Goal: Task Accomplishment & Management: Use online tool/utility

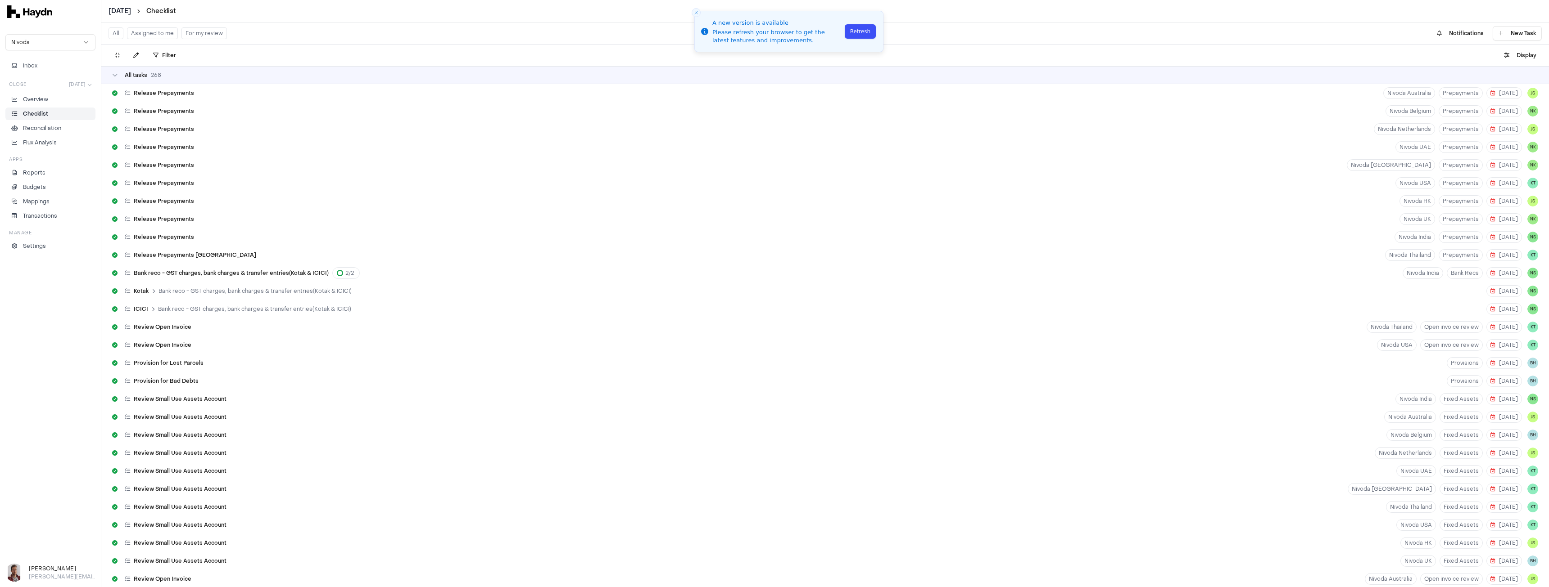
click at [852, 33] on button "Refresh" at bounding box center [860, 31] width 31 height 14
click at [1514, 54] on button "Display" at bounding box center [1519, 55] width 43 height 14
click at [1508, 55] on icon "button" at bounding box center [1506, 55] width 5 height 5
click at [1512, 78] on html "[DATE] Checklist Nivoda Inbox Close [DATE] Overview Checklist Reconciliation Fl…" at bounding box center [774, 293] width 1549 height 587
click at [1517, 57] on button "Display" at bounding box center [1519, 55] width 43 height 14
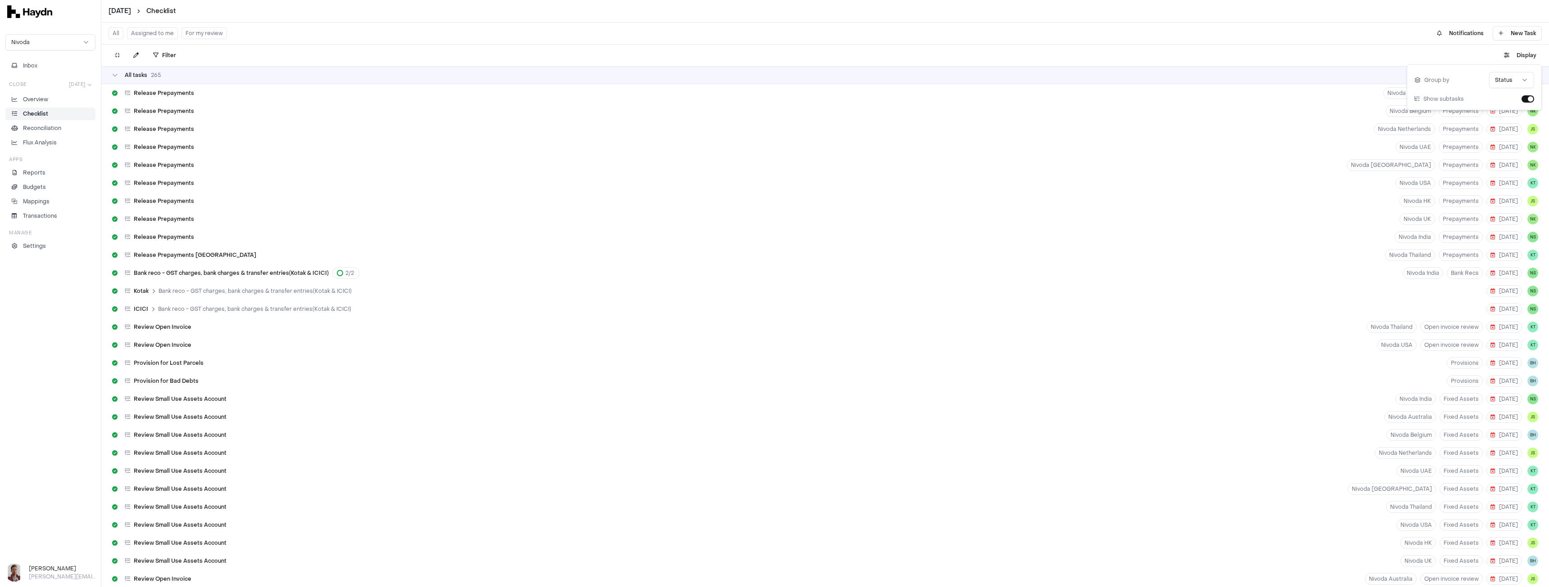
click at [1507, 81] on html "[DATE] Checklist Nivoda Inbox Close [DATE] Overview Checklist Reconciliation Fl…" at bounding box center [774, 293] width 1549 height 587
click at [116, 53] on icon at bounding box center [117, 55] width 5 height 5
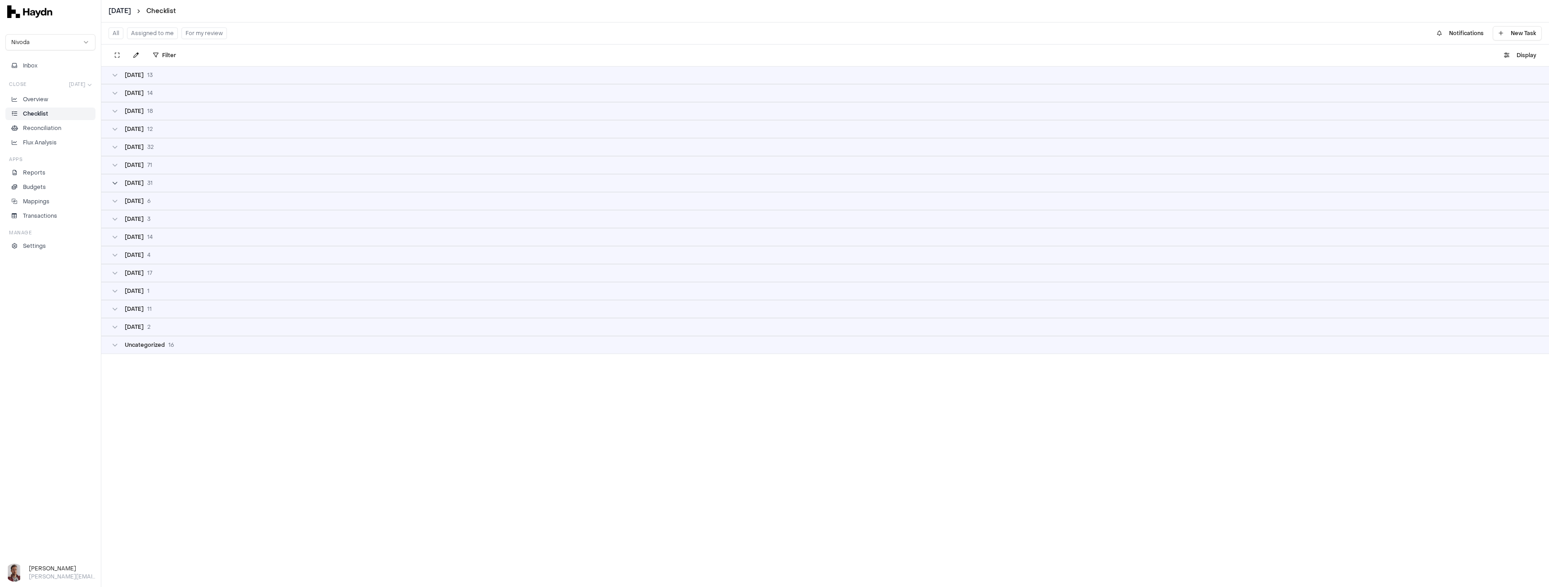
click at [149, 183] on span "31" at bounding box center [149, 183] width 5 height 7
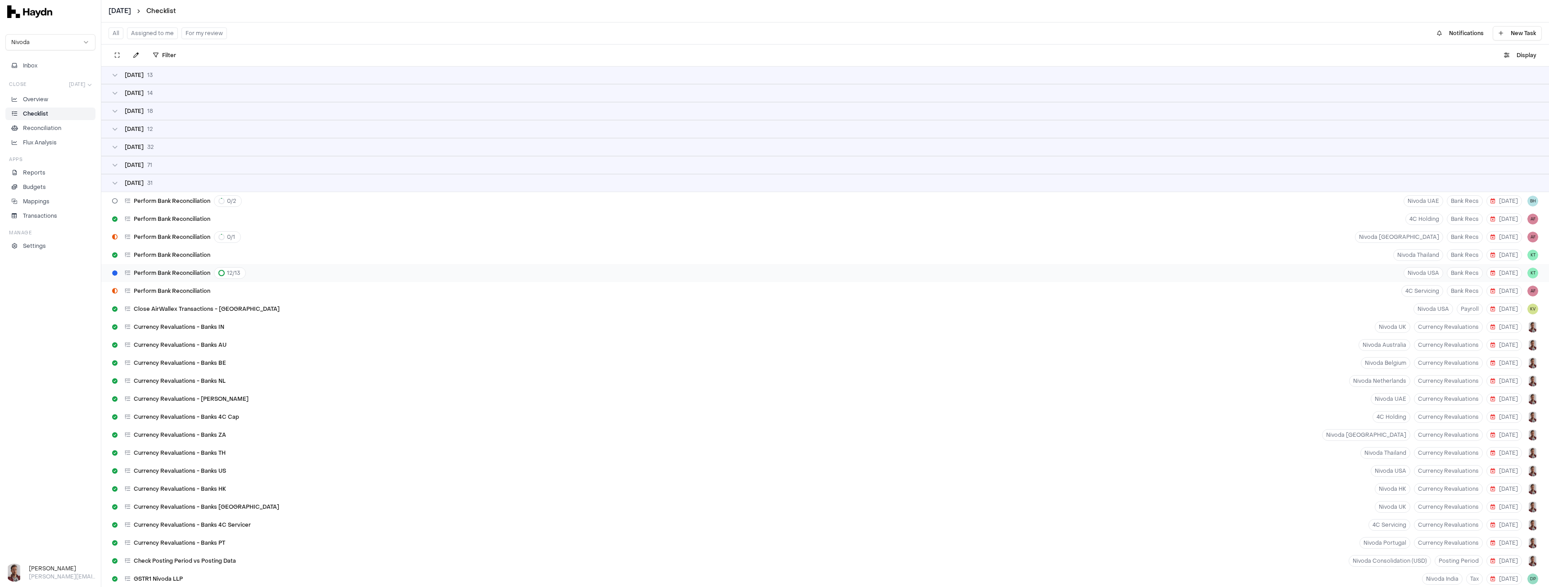
click at [176, 275] on span "Perform Bank Reconciliation" at bounding box center [172, 273] width 77 height 7
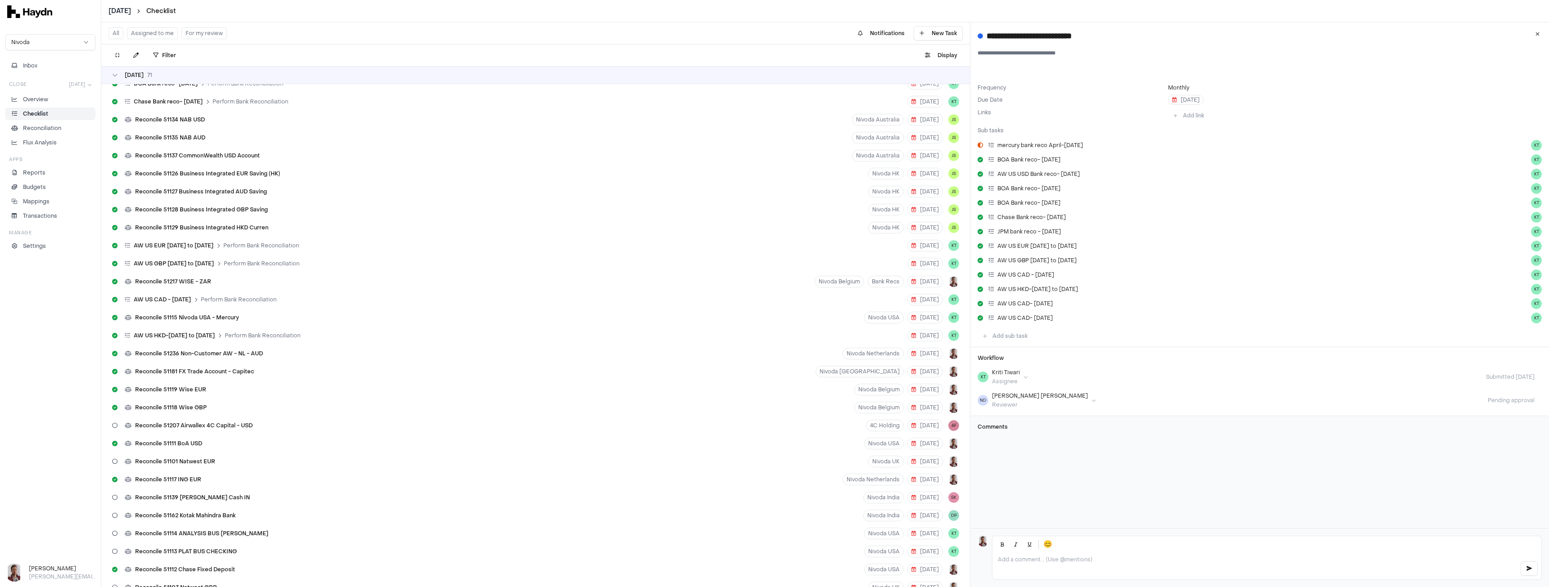
scroll to position [1747, 0]
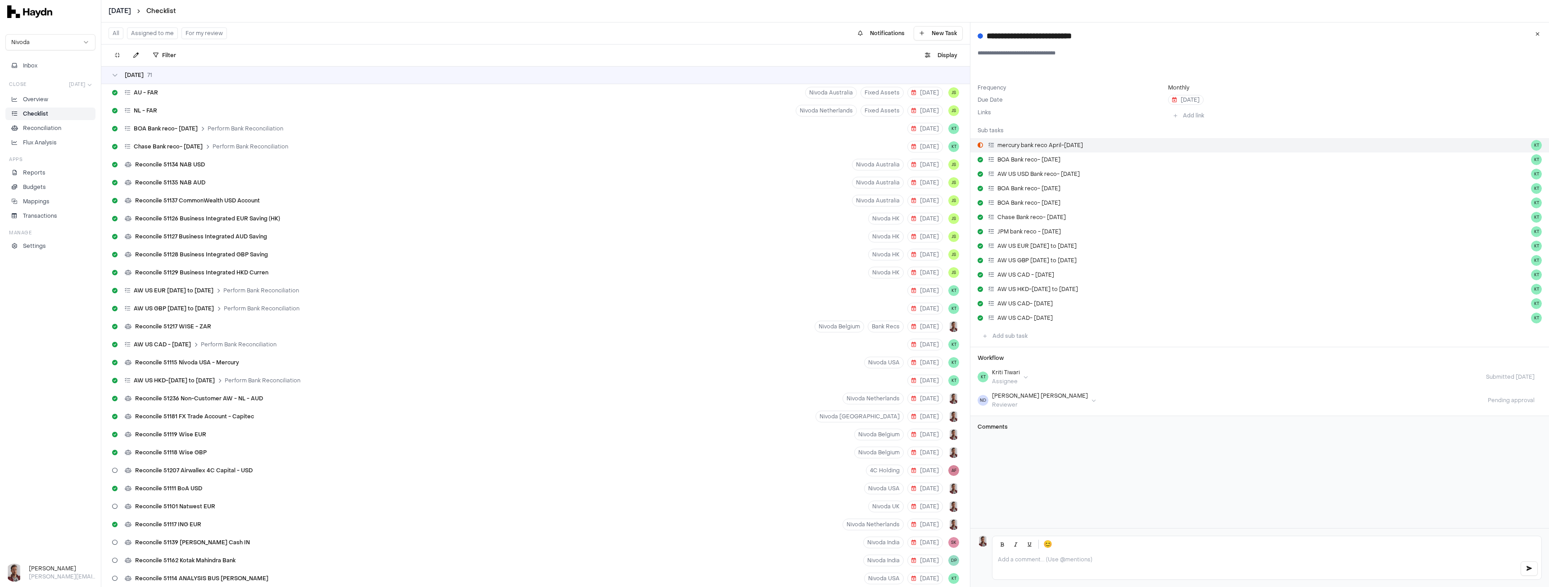
click at [1053, 142] on span "mercury bank reco April-[DATE]" at bounding box center [1040, 145] width 86 height 7
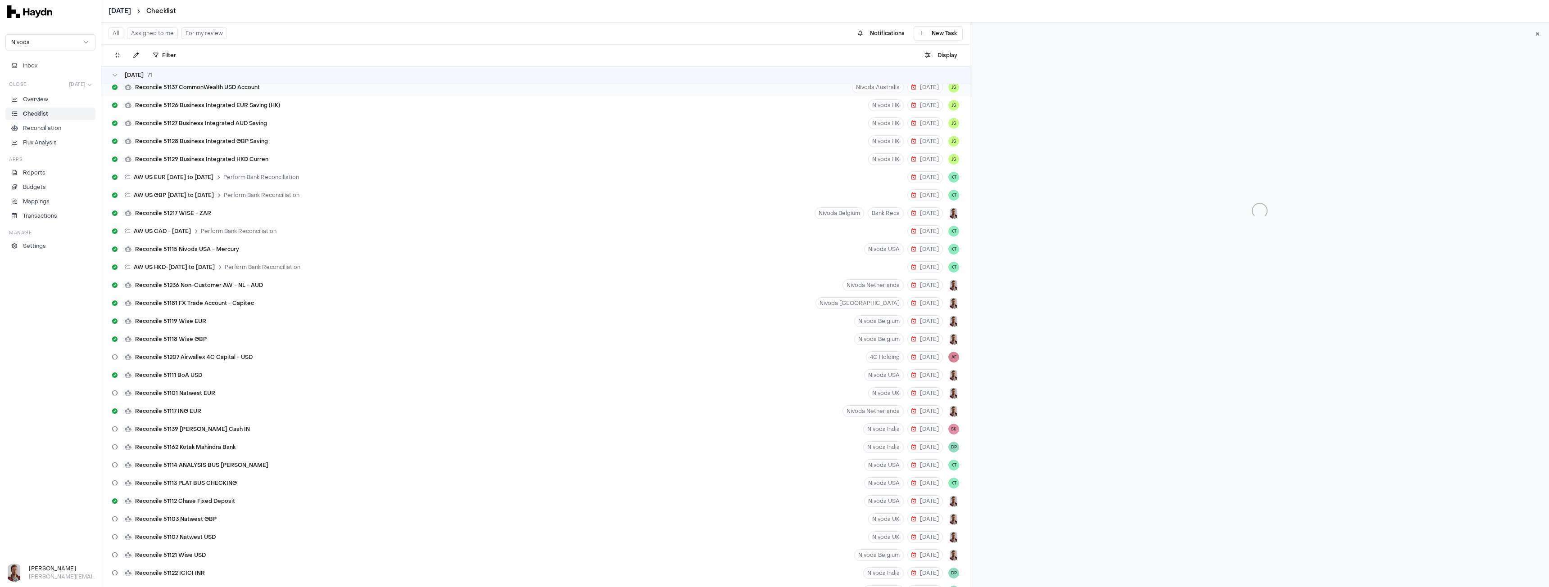
scroll to position [1882, 0]
click at [203, 338] on span "Reconcile 51207 Airwallex 4C Capital - USD" at bounding box center [193, 335] width 117 height 7
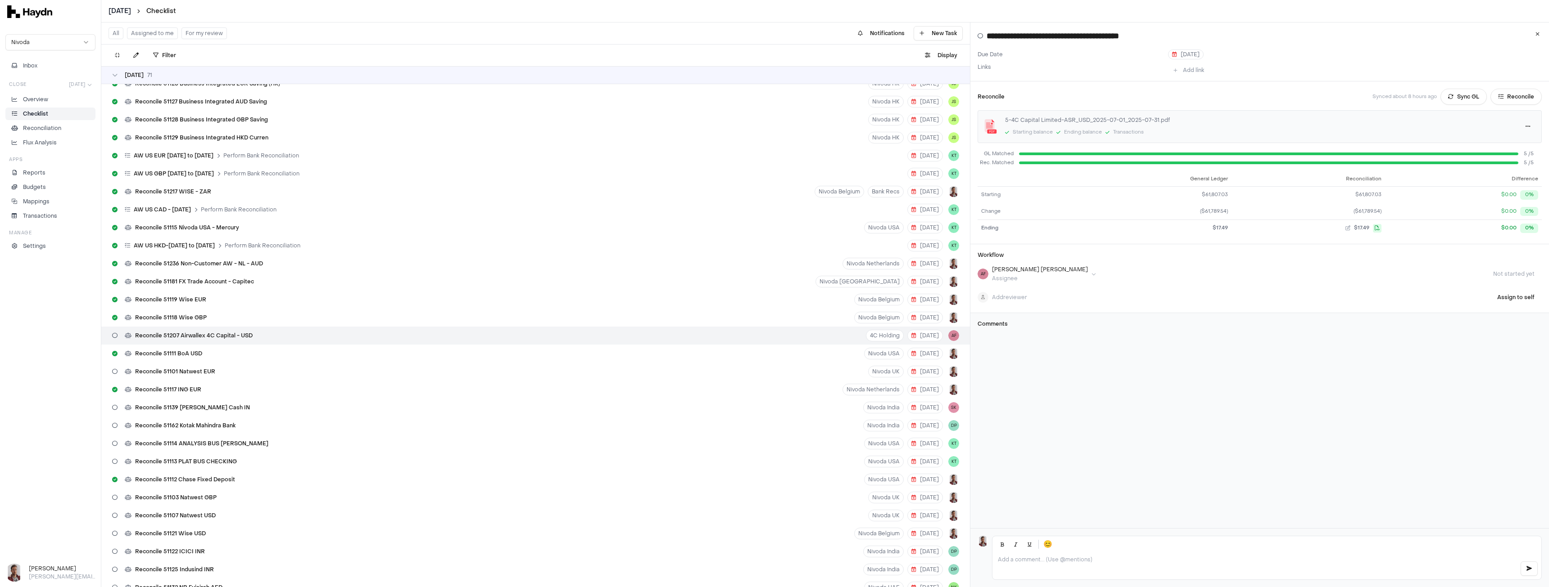
click at [1011, 271] on html "[DATE] Checklist Nivoda Inbox Close [DATE] Overview Checklist Reconciliation Fl…" at bounding box center [774, 293] width 1549 height 587
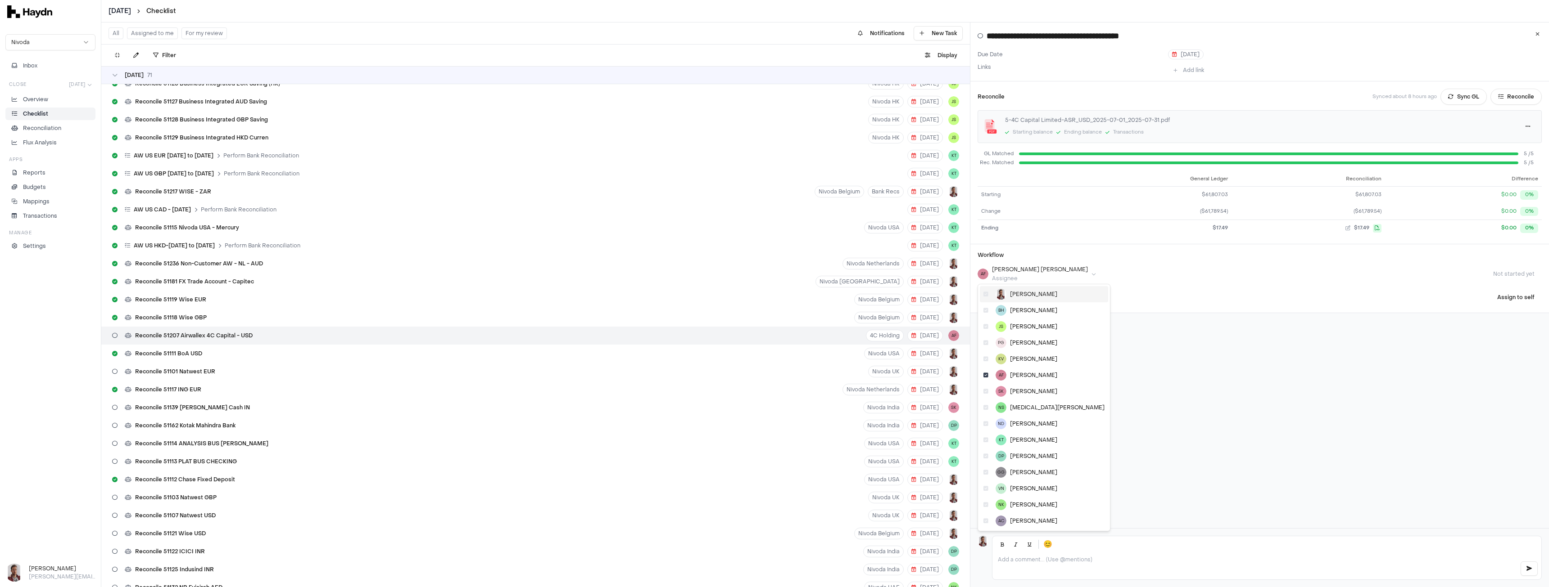
click at [1017, 292] on span "[PERSON_NAME]" at bounding box center [1033, 294] width 47 height 7
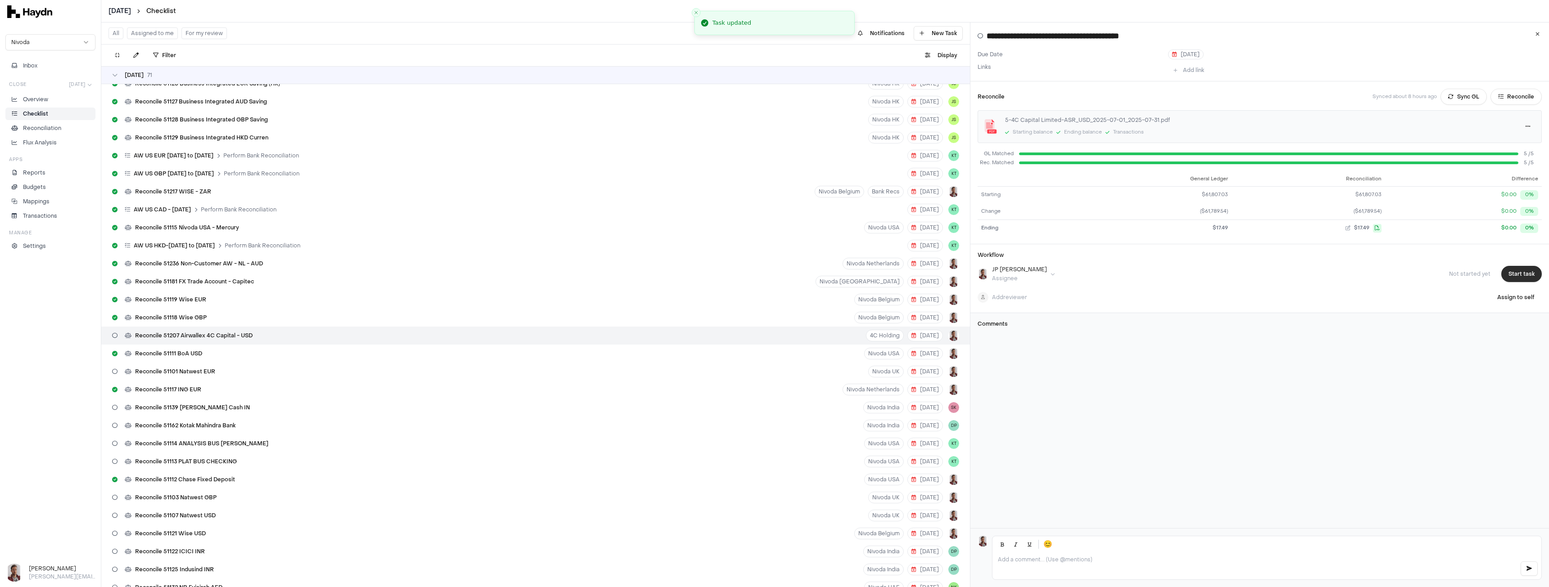
click at [1515, 274] on button "Start task" at bounding box center [1521, 274] width 41 height 16
click at [1516, 274] on button "Submit task" at bounding box center [1519, 274] width 46 height 16
click at [120, 12] on html "[DATE] Checklist Nivoda Inbox Close [DATE] Overview Checklist Reconciliation Fl…" at bounding box center [774, 293] width 1549 height 587
click at [116, 78] on div "[DATE]" at bounding box center [123, 76] width 53 height 13
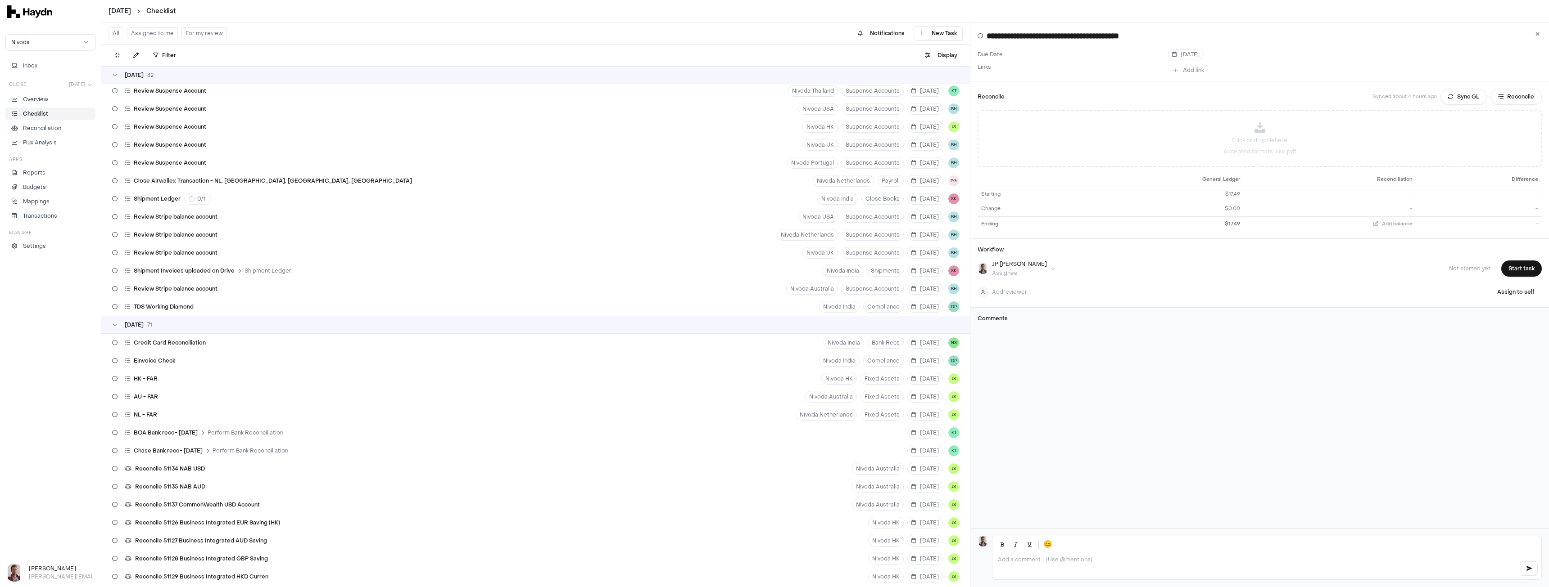
click at [1008, 269] on html "[DATE] Checklist Nivoda Inbox Close [DATE] Overview Checklist Reconciliation Fl…" at bounding box center [774, 293] width 1549 height 587
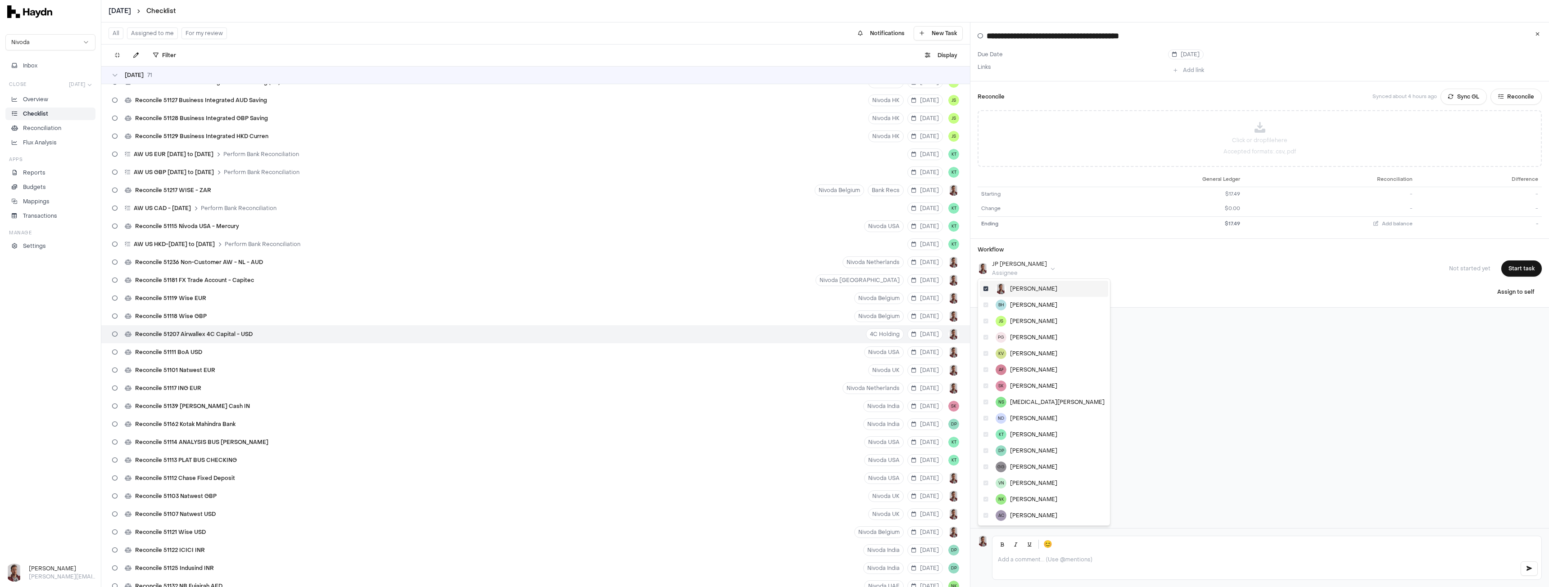
scroll to position [1891, 0]
click at [1021, 373] on span "[PERSON_NAME]" at bounding box center [1033, 369] width 47 height 7
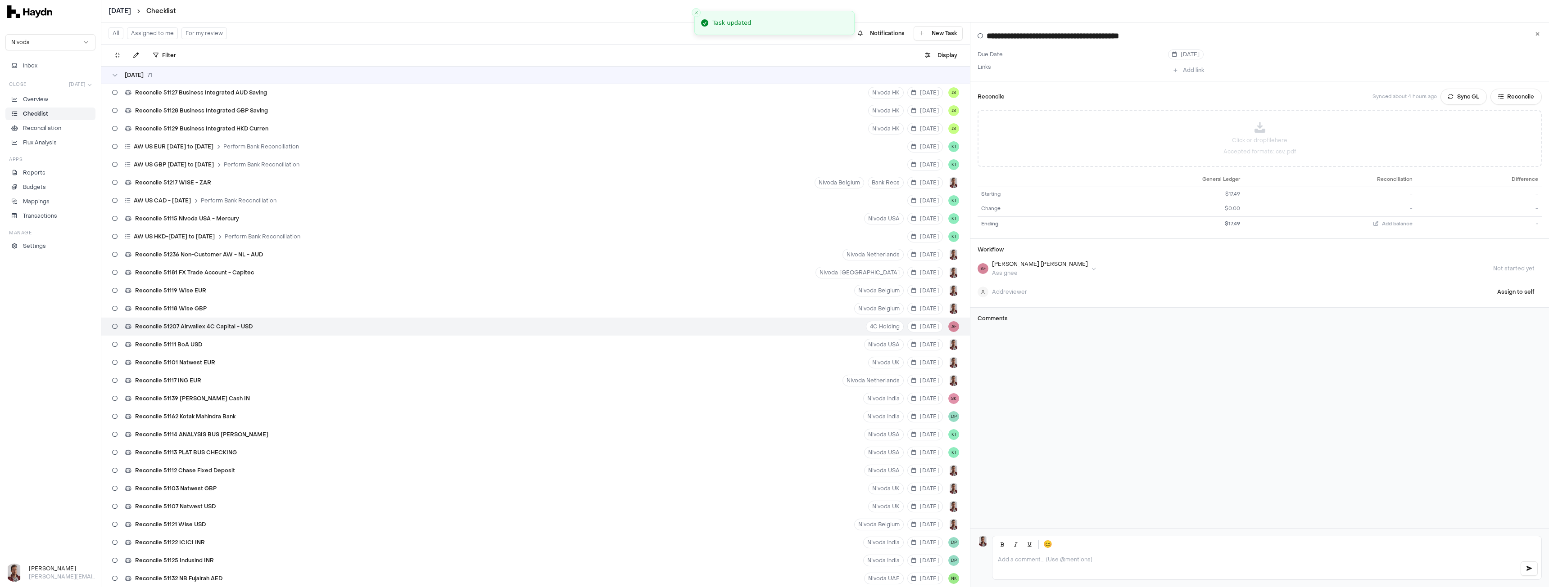
click at [129, 10] on html "[DATE] Checklist Nivoda Inbox Close [DATE] Overview Checklist Reconciliation Fl…" at bounding box center [774, 293] width 1549 height 587
click at [126, 99] on div "[DATE]" at bounding box center [128, 101] width 53 height 13
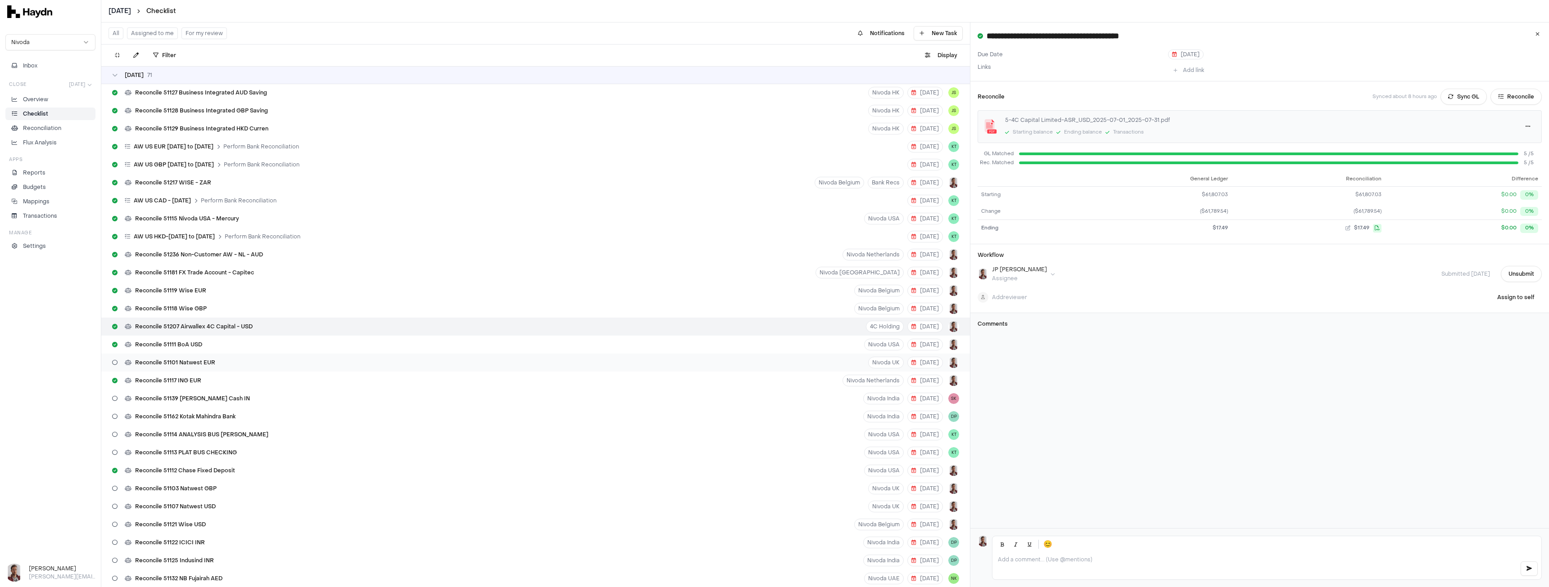
click at [199, 362] on span "Reconcile 51101 Natwest EUR" at bounding box center [175, 362] width 80 height 7
click at [1451, 99] on button "Sync GL" at bounding box center [1463, 97] width 46 height 16
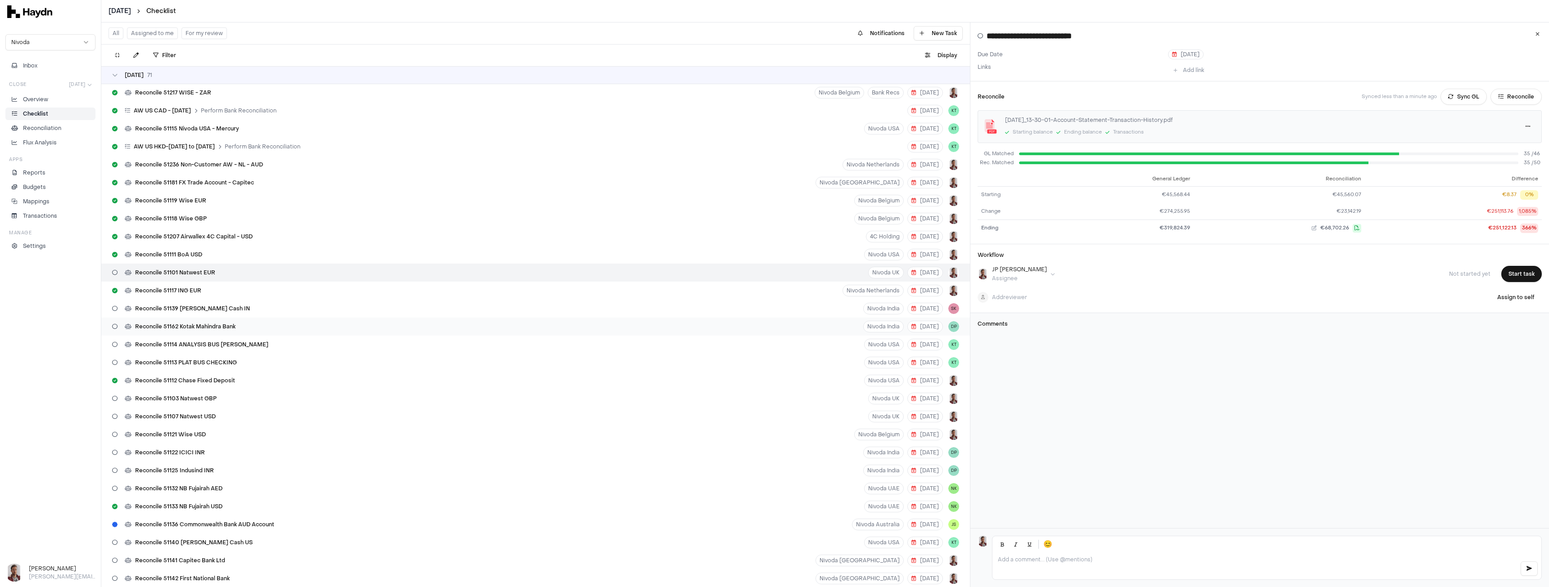
scroll to position [2026, 0]
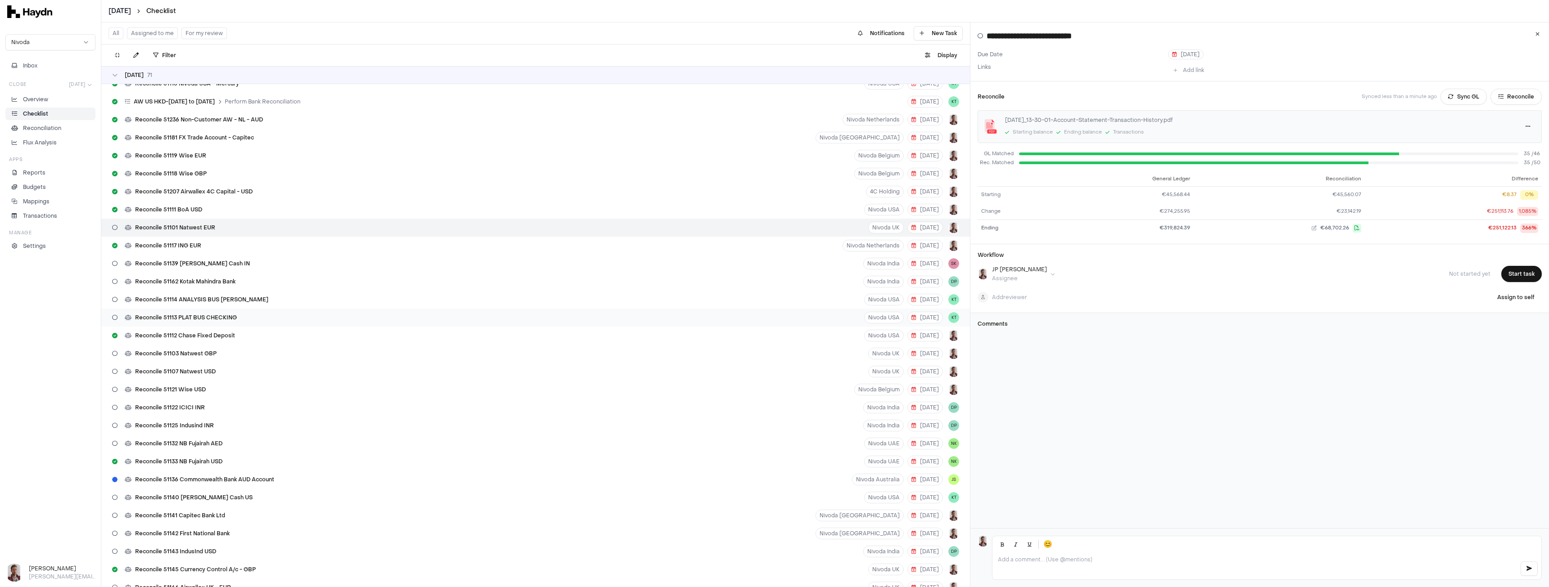
click at [207, 313] on div "Reconcile 51113 PLAT BUS CHECKING" at bounding box center [174, 317] width 132 height 17
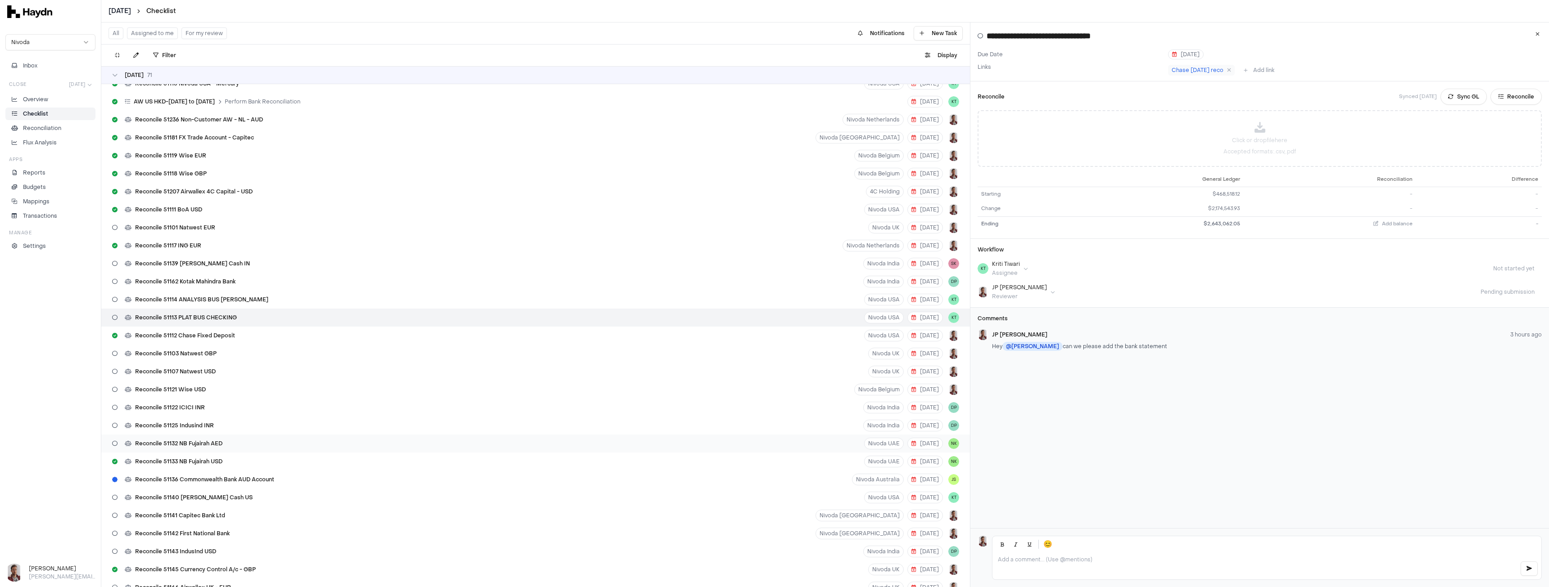
click at [190, 444] on span "Reconcile 51132 NB Fujairah AED" at bounding box center [178, 443] width 87 height 7
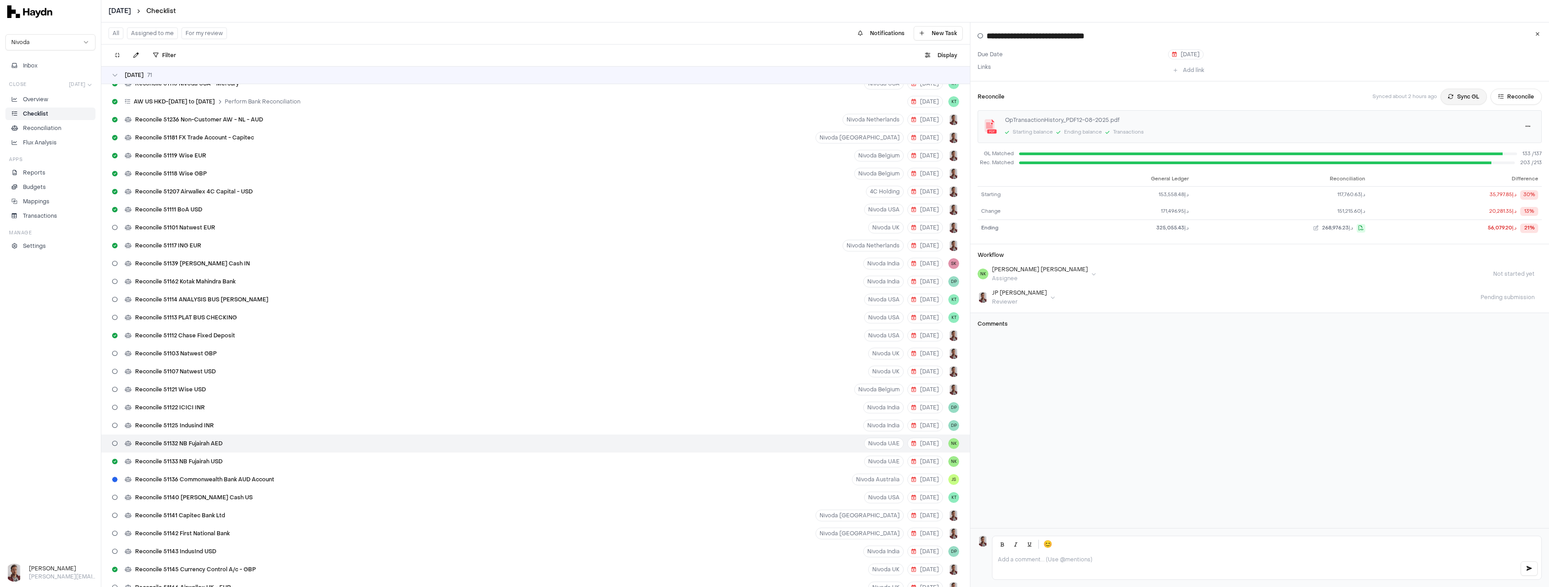
click at [1458, 96] on button "Sync GL" at bounding box center [1463, 97] width 46 height 16
click at [185, 481] on span "Reconcile 51136 Commonwealth Bank AUD Account" at bounding box center [204, 479] width 139 height 7
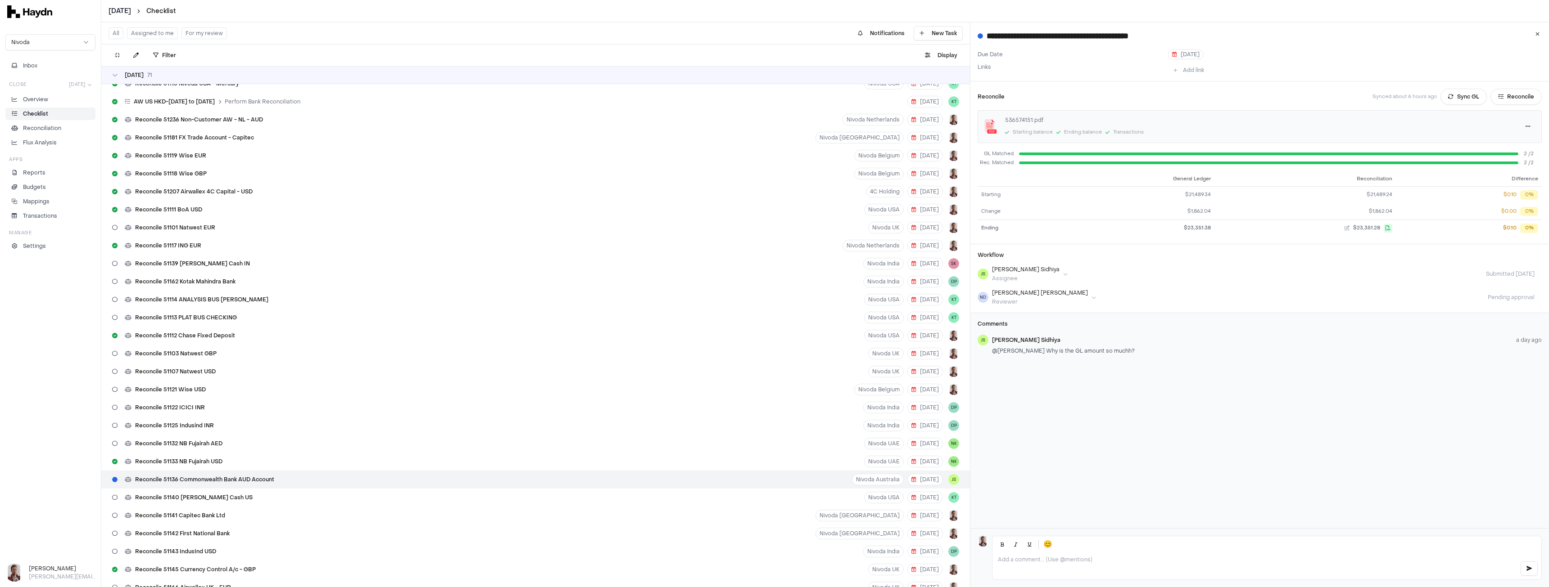
click at [123, 10] on html "[DATE] Checklist Nivoda Inbox Close [DATE] Overview Checklist Reconciliation Fl…" at bounding box center [774, 293] width 1549 height 587
click at [115, 131] on div "[DATE]" at bounding box center [123, 127] width 53 height 13
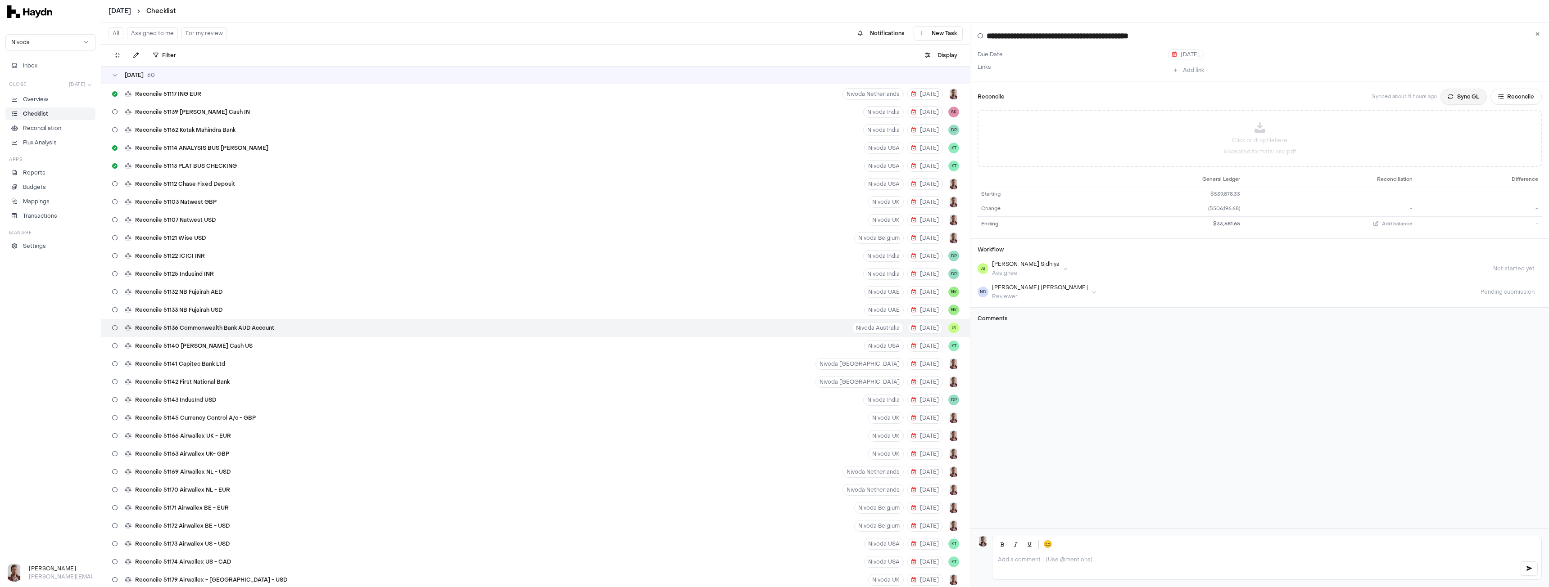
scroll to position [1621, 0]
click at [1447, 98] on button "Sync GL" at bounding box center [1463, 97] width 46 height 16
click at [121, 9] on html "[DATE] Checklist Nivoda Inbox Close [DATE] Overview Checklist Reconciliation Fl…" at bounding box center [774, 293] width 1549 height 587
click at [126, 73] on div "[DATE]" at bounding box center [124, 76] width 53 height 13
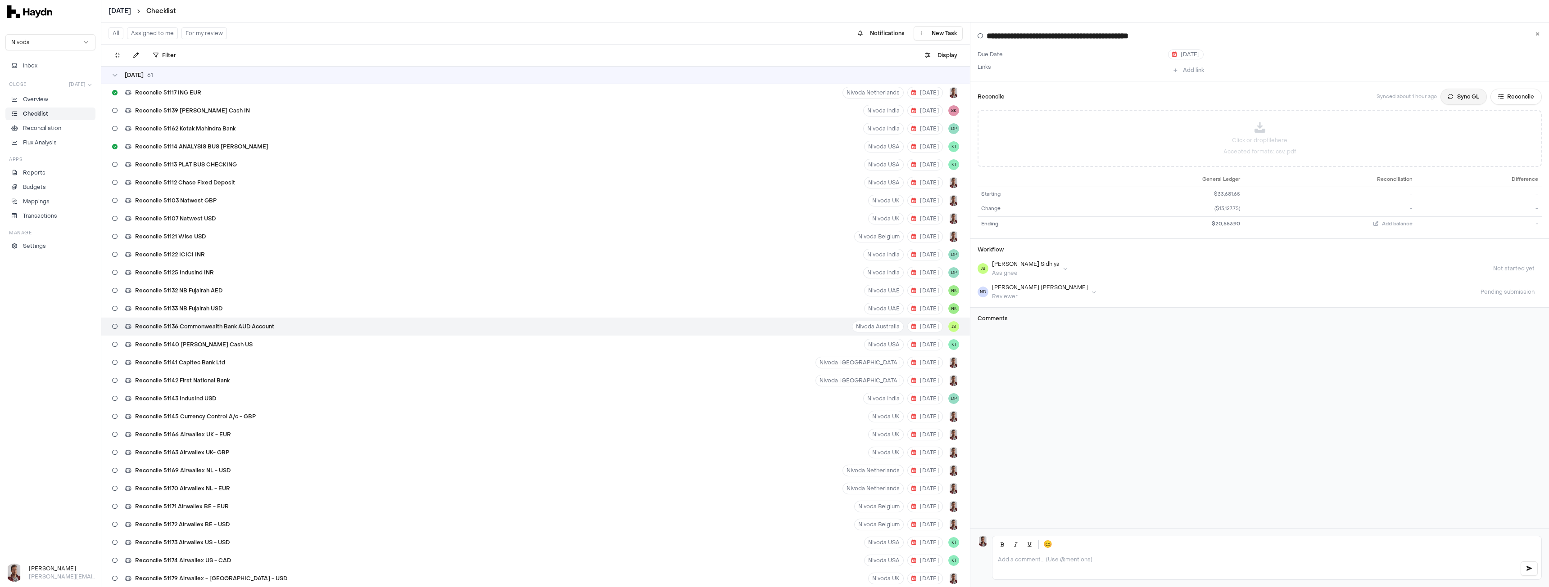
click at [1453, 96] on button "Sync GL" at bounding box center [1463, 97] width 46 height 16
click at [130, 11] on html "[DATE] Checklist Nivoda Inbox Close [DATE] Overview Checklist Reconciliation Fl…" at bounding box center [774, 293] width 1549 height 587
click at [126, 75] on div "[DATE]" at bounding box center [123, 76] width 53 height 13
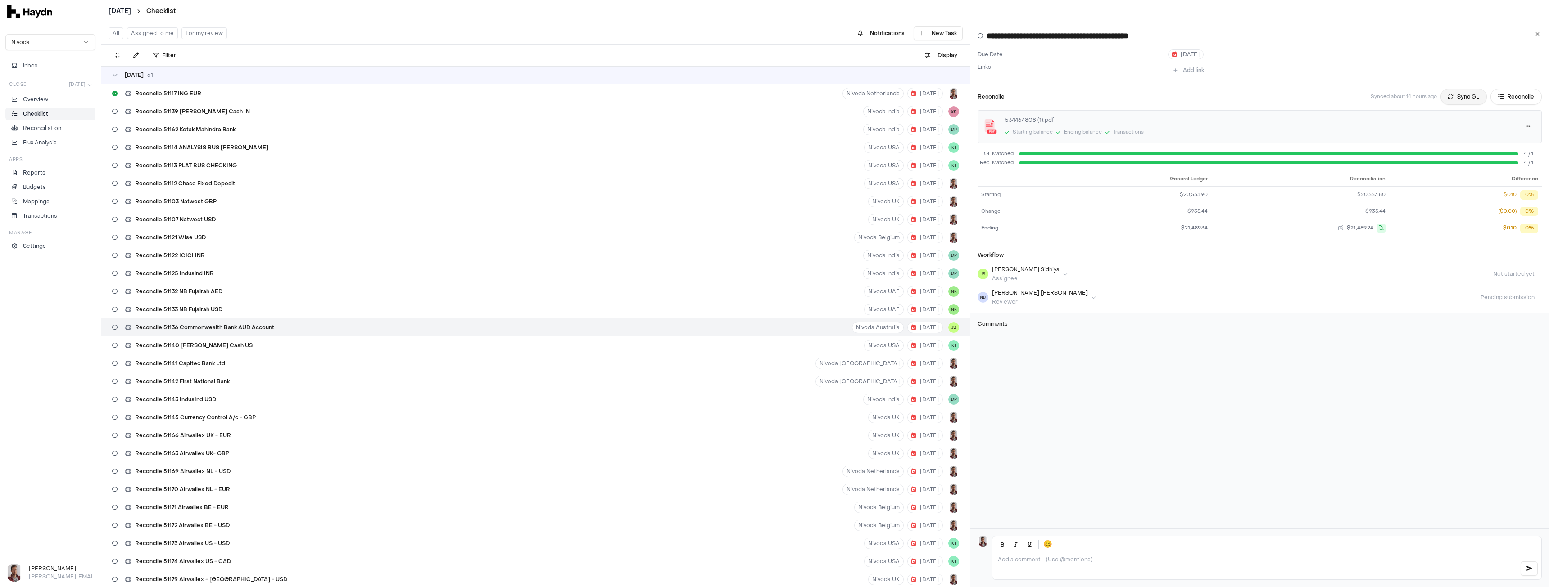
scroll to position [1999, 0]
click at [1454, 99] on button "Sync GL" at bounding box center [1463, 97] width 46 height 16
click at [124, 7] on html "[DATE] Checklist Nivoda Inbox Close [DATE] Overview Checklist Reconciliation Fl…" at bounding box center [774, 293] width 1549 height 587
click at [120, 72] on div "[DATE]" at bounding box center [124, 76] width 53 height 13
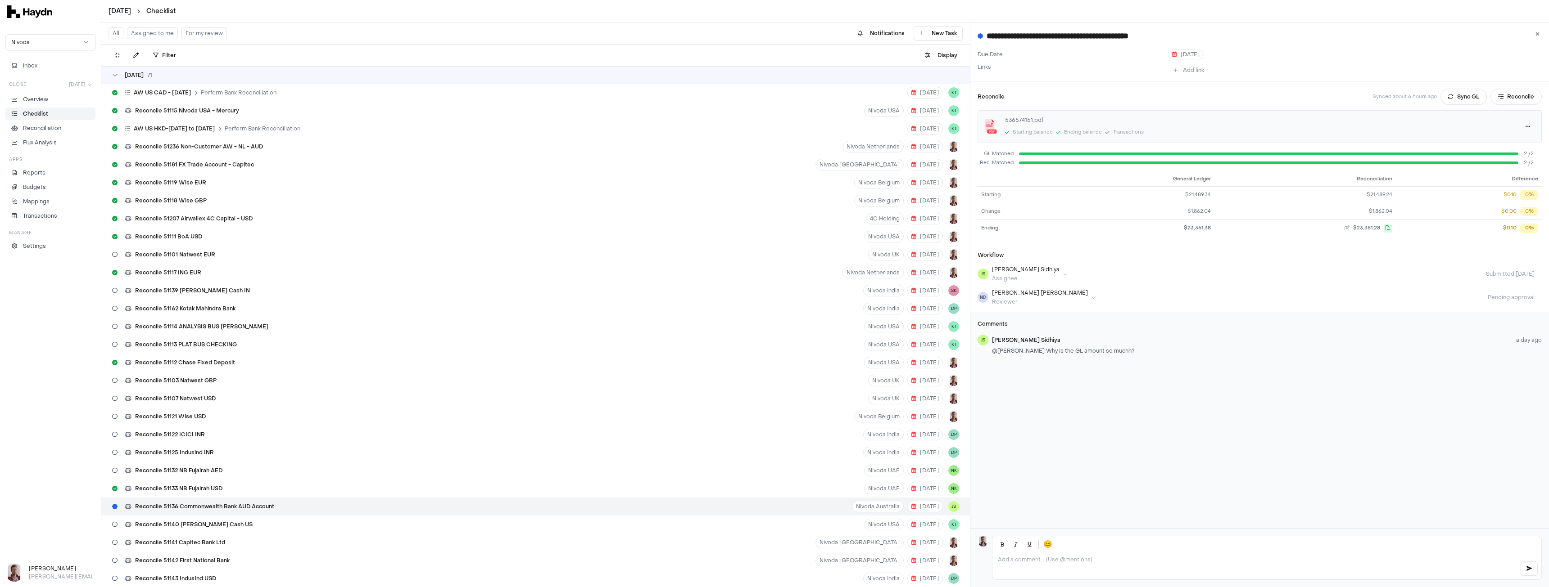
click at [1452, 97] on button "Sync GL" at bounding box center [1463, 97] width 46 height 16
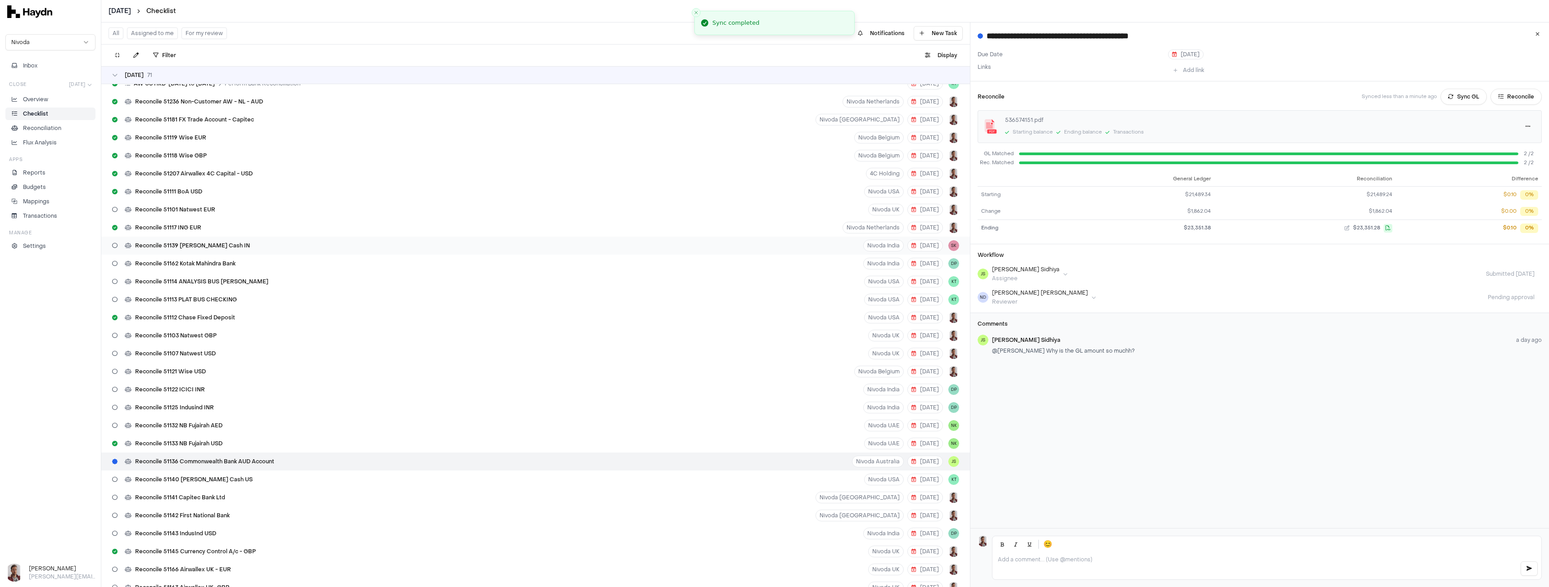
click at [215, 247] on span "Reconcile 51139 [PERSON_NAME] Cash IN" at bounding box center [192, 245] width 115 height 7
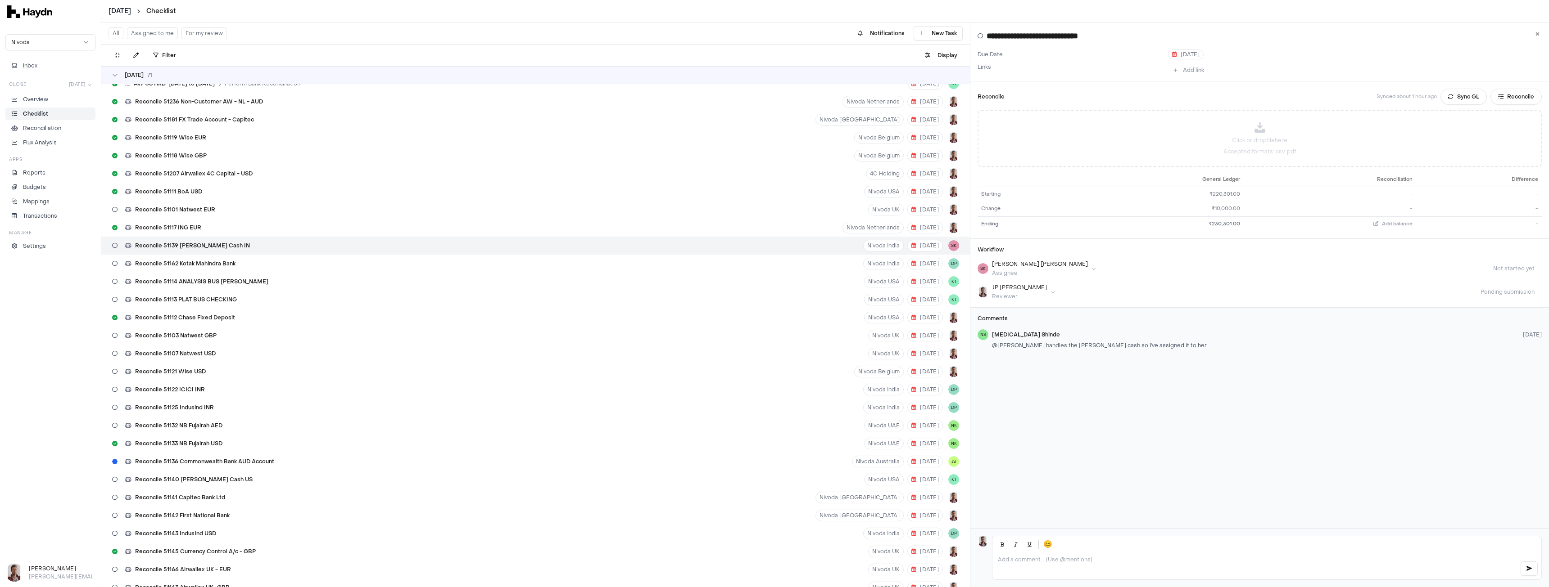
click at [1094, 560] on p at bounding box center [1255, 559] width 515 height 7
click at [218, 262] on span "Reconcile 51162 Kotak Mahindra Bank" at bounding box center [185, 263] width 100 height 7
click at [192, 337] on span "Reconcile 51103 Natwest GBP" at bounding box center [175, 335] width 81 height 7
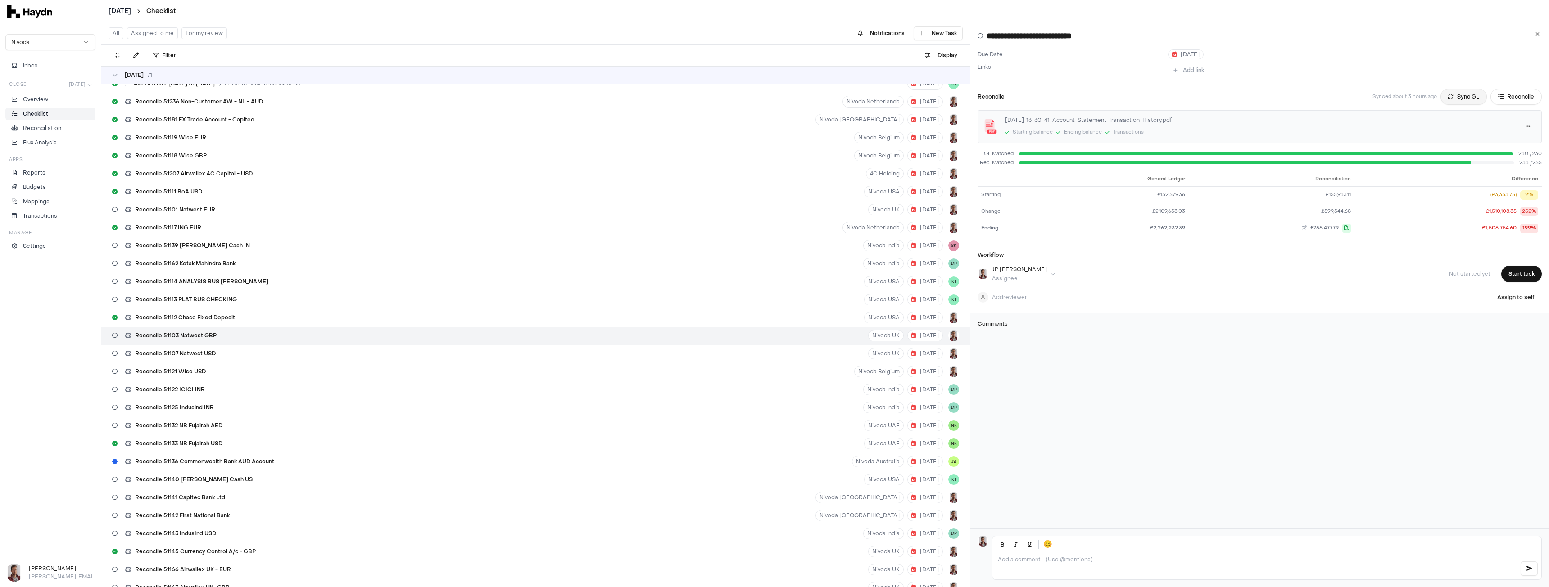
click at [1453, 97] on button "Sync GL" at bounding box center [1463, 97] width 46 height 16
click at [1467, 96] on button "Sync GL" at bounding box center [1463, 97] width 46 height 16
click at [1512, 277] on button "Start task" at bounding box center [1521, 274] width 41 height 16
click at [1521, 125] on html "[DATE] Checklist Nivoda Inbox Close [DATE] Overview Checklist Reconciliation Fl…" at bounding box center [774, 293] width 1549 height 587
click at [1459, 99] on html "[DATE] Checklist Nivoda Inbox Close [DATE] Overview Checklist Reconciliation Fl…" at bounding box center [774, 293] width 1549 height 587
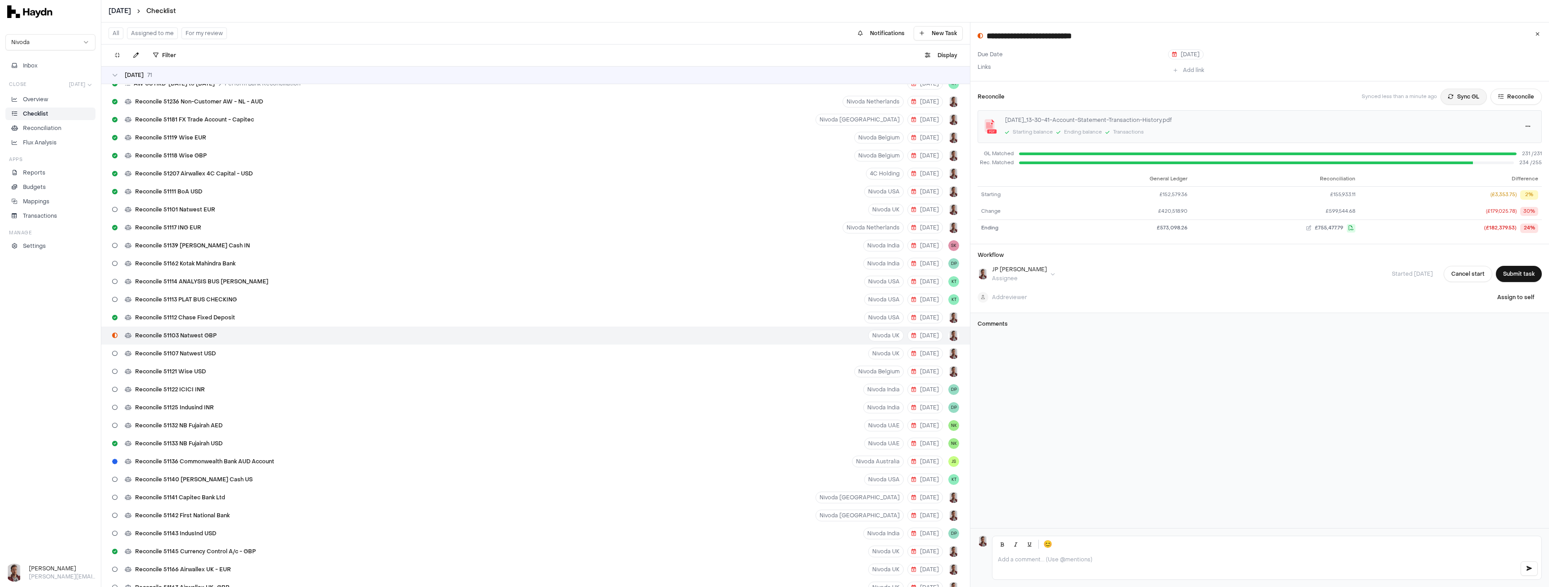
click at [1458, 99] on button "Sync GL" at bounding box center [1463, 97] width 46 height 16
click at [1457, 94] on button "Sync GL" at bounding box center [1463, 97] width 46 height 16
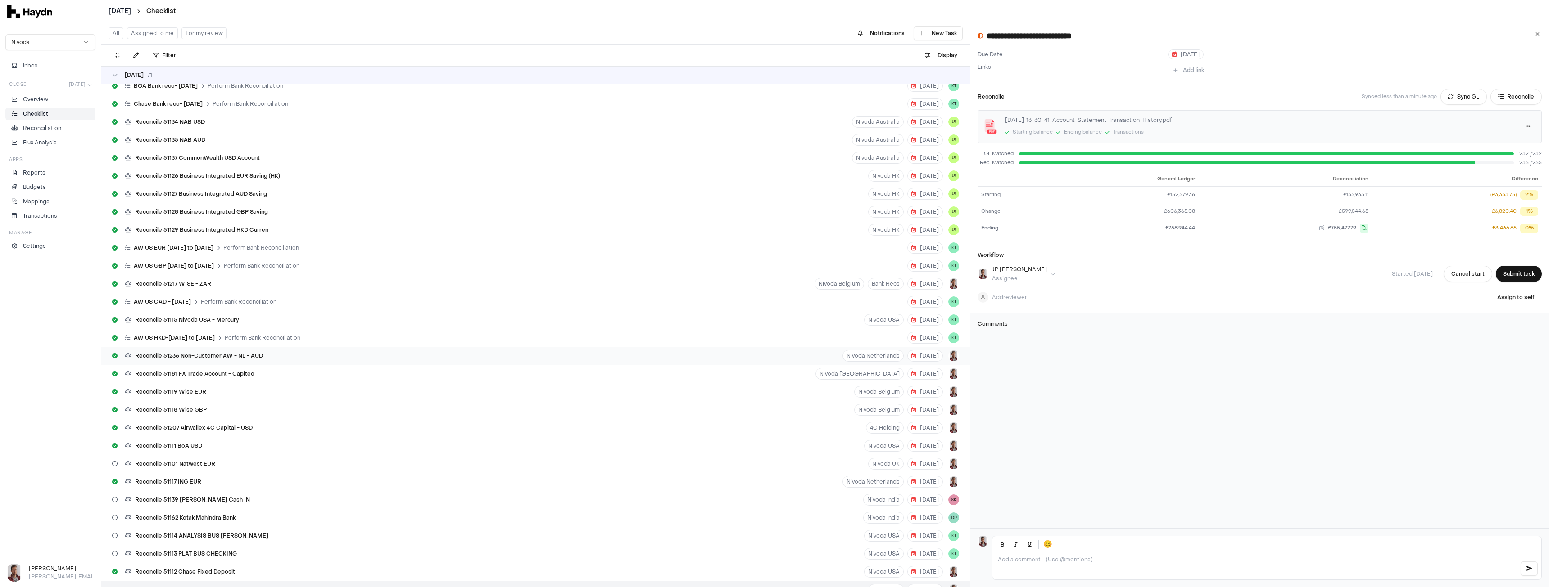
scroll to position [1684, 0]
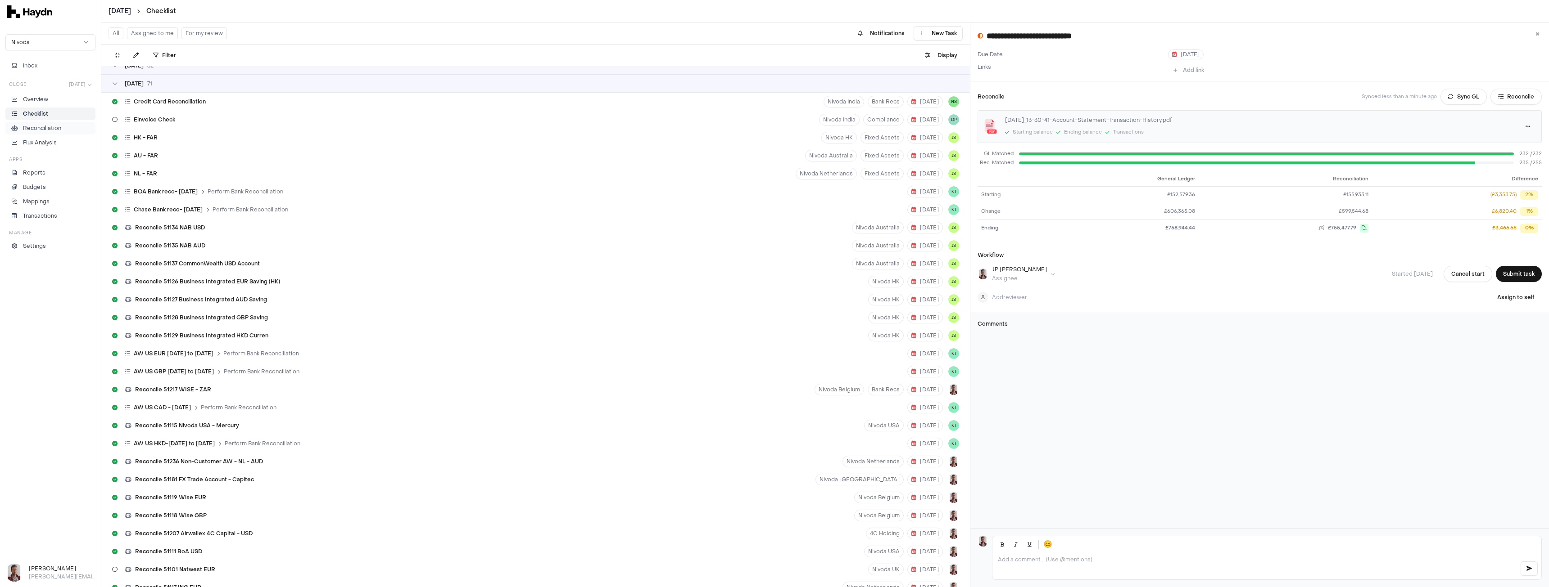
click at [42, 127] on p "Reconciliation" at bounding box center [42, 128] width 38 height 8
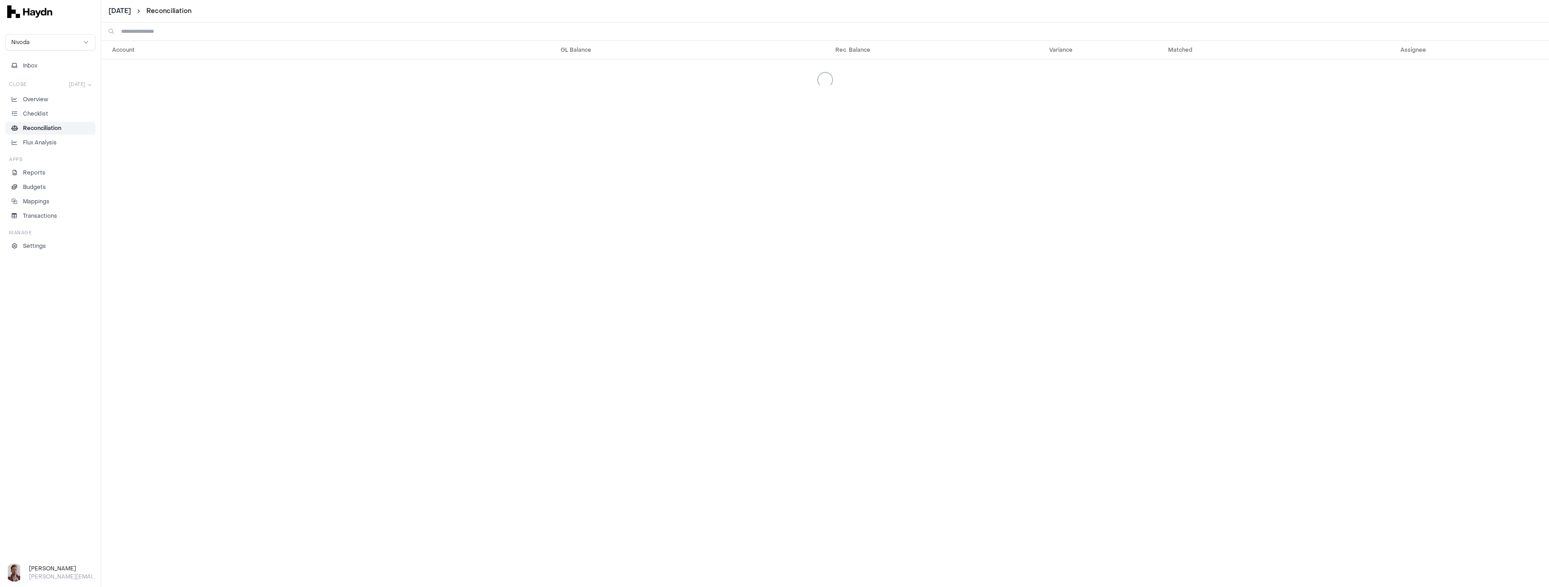
click at [218, 33] on input at bounding box center [831, 32] width 1420 height 18
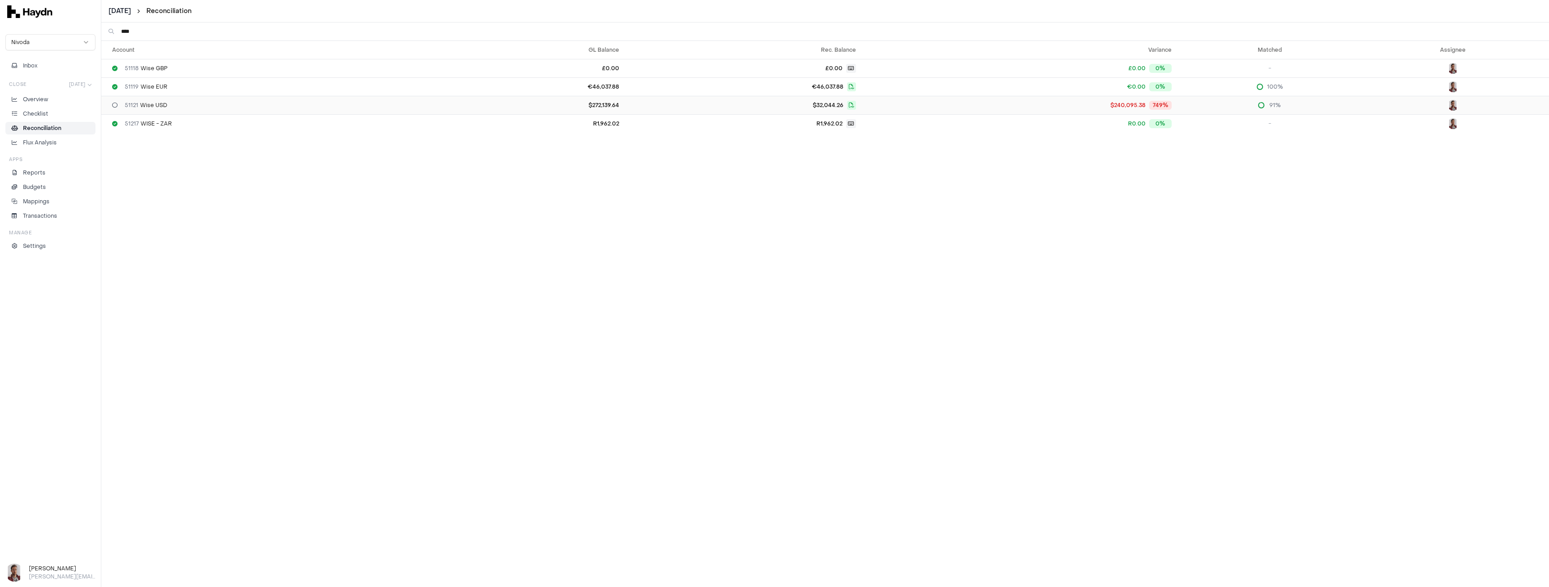
type input "****"
click at [163, 104] on span "51121 Wise USD" at bounding box center [146, 105] width 42 height 7
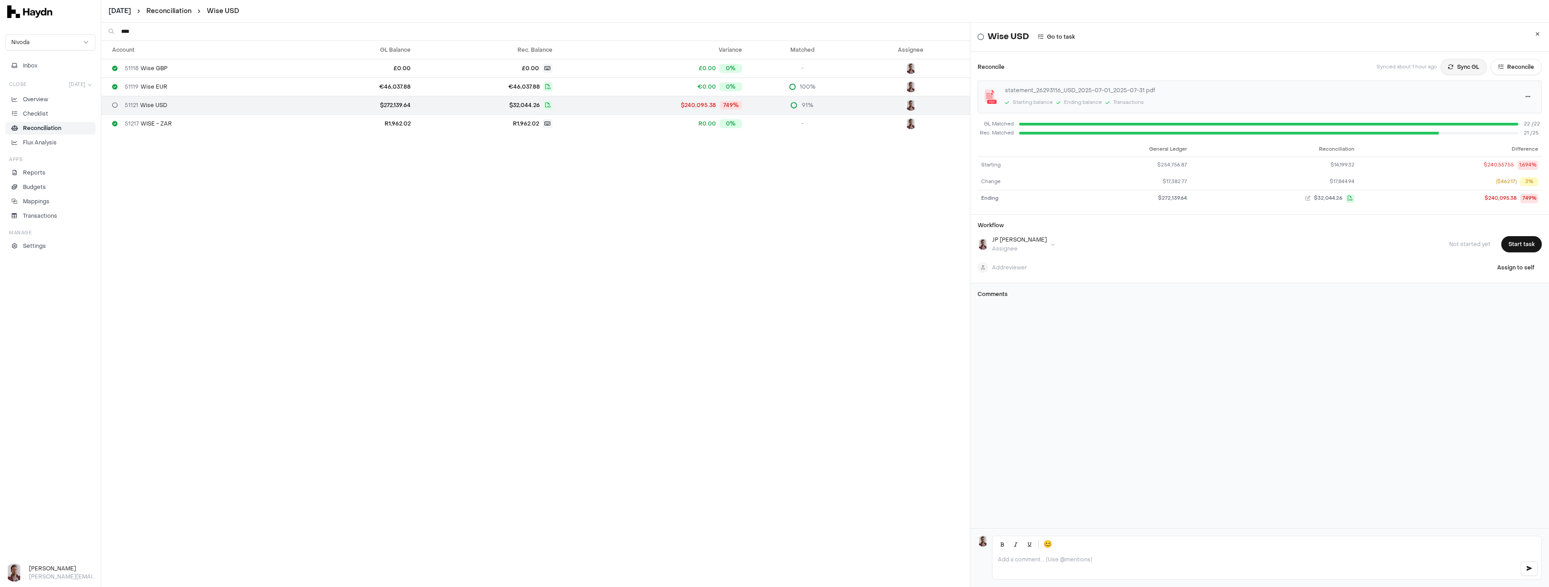
click at [1454, 68] on button "Sync GL" at bounding box center [1463, 67] width 46 height 16
click at [1509, 246] on button "Start task" at bounding box center [1521, 244] width 41 height 16
drag, startPoint x: 190, startPoint y: 31, endPoint x: 85, endPoint y: 26, distance: 104.6
click at [85, 26] on div "[DATE] Reconciliation Wise USD Nivoda Inbox Close [DATE] Overview Checklist Rec…" at bounding box center [774, 293] width 1549 height 587
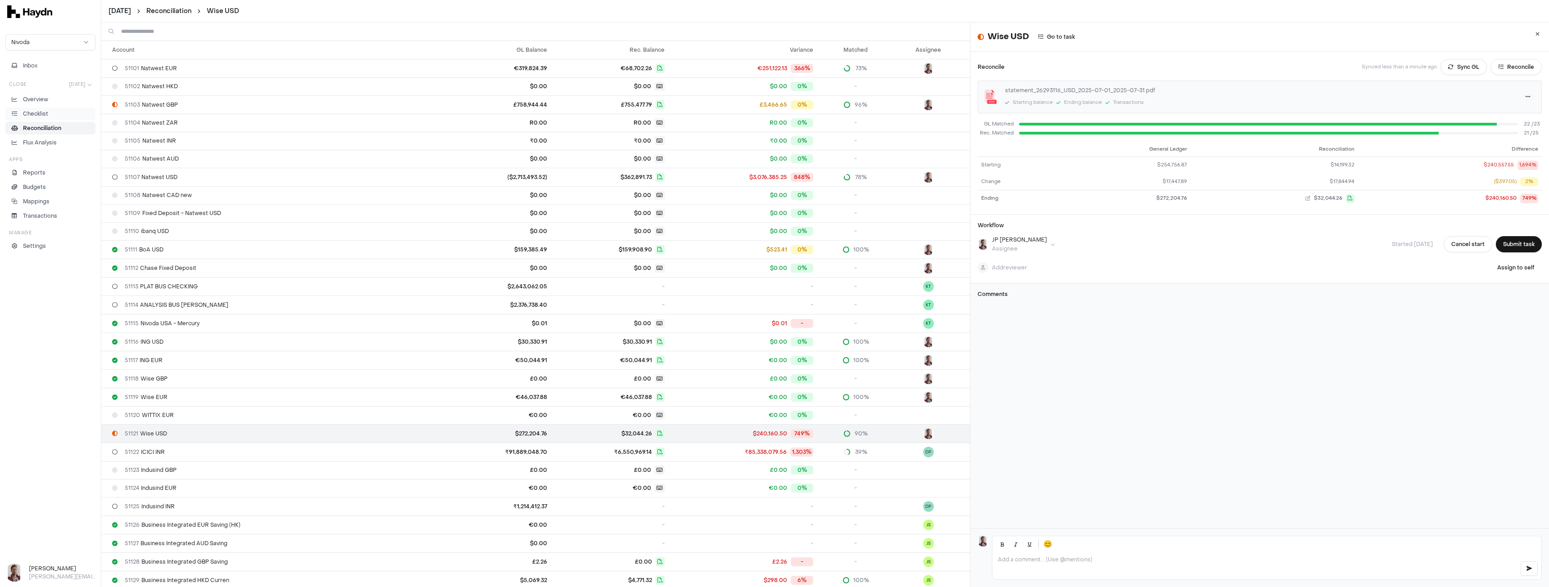
click at [38, 114] on p "Checklist" at bounding box center [35, 114] width 25 height 8
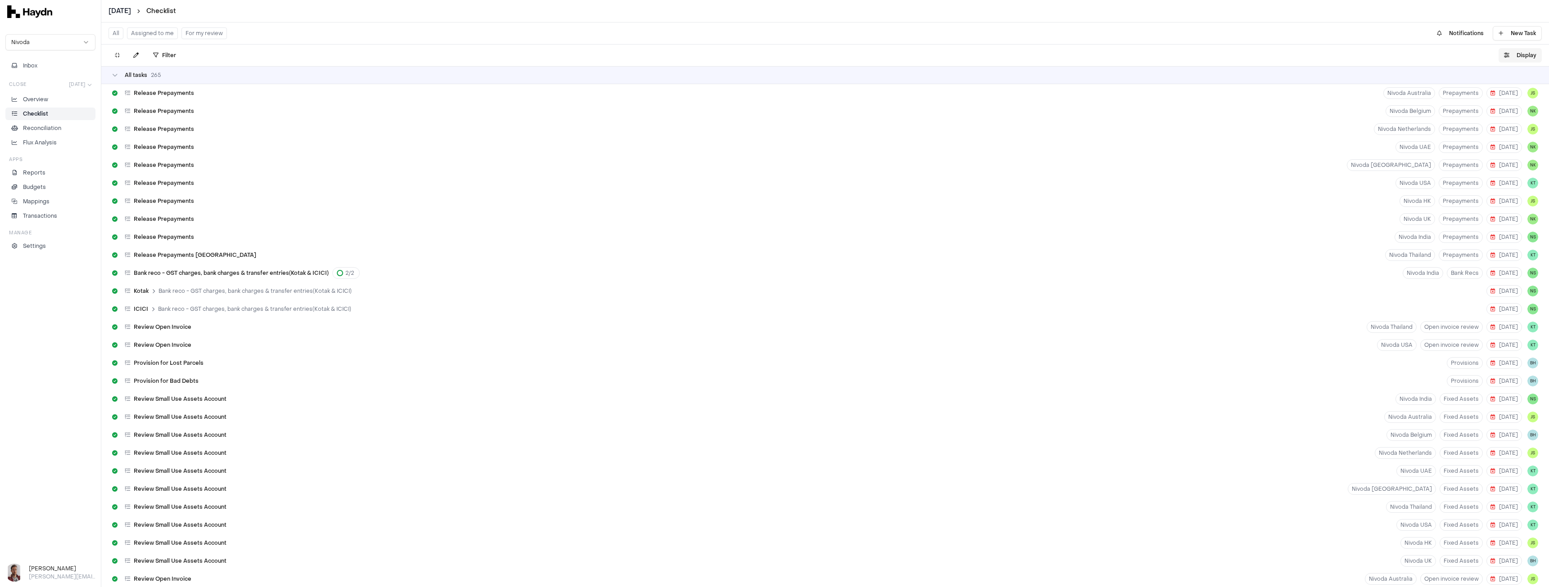
click at [1530, 54] on button "Display" at bounding box center [1519, 55] width 43 height 14
click at [1504, 78] on html "[DATE] Checklist Nivoda Inbox Close [DATE] Overview Checklist Reconciliation Fl…" at bounding box center [774, 293] width 1549 height 587
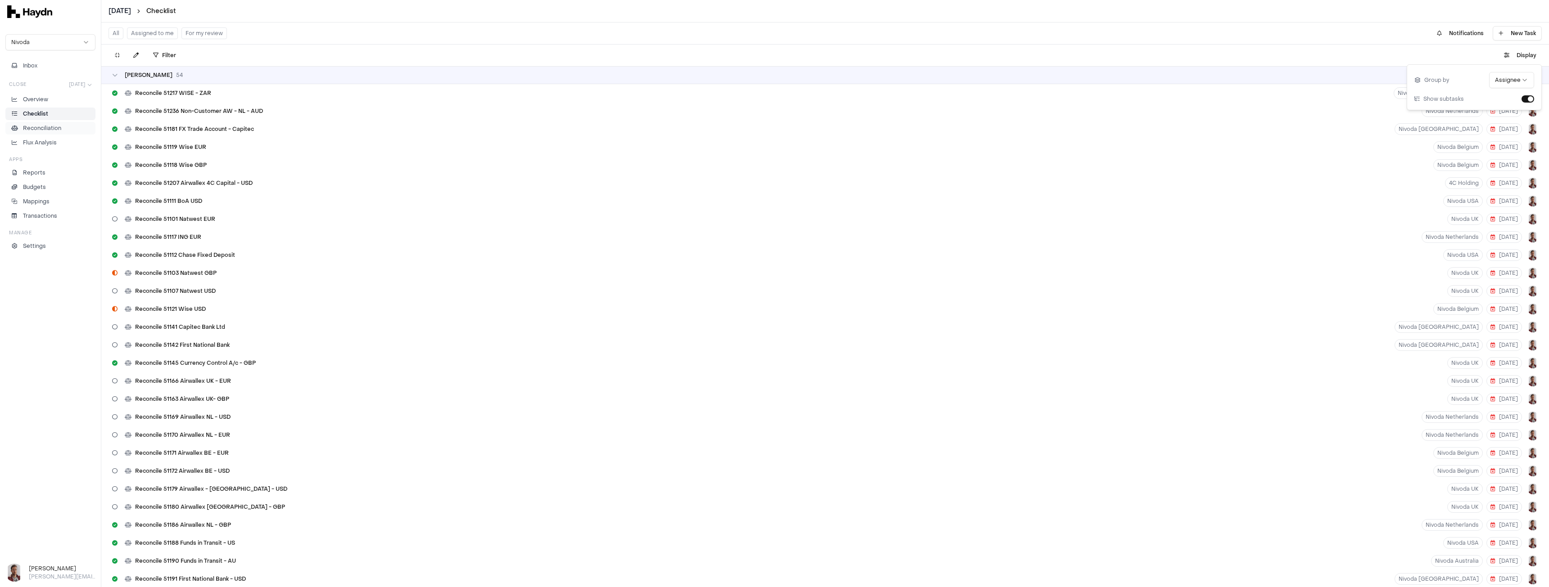
drag, startPoint x: 64, startPoint y: 127, endPoint x: 77, endPoint y: 130, distance: 13.4
click at [64, 127] on li "Reconciliation" at bounding box center [50, 128] width 82 height 8
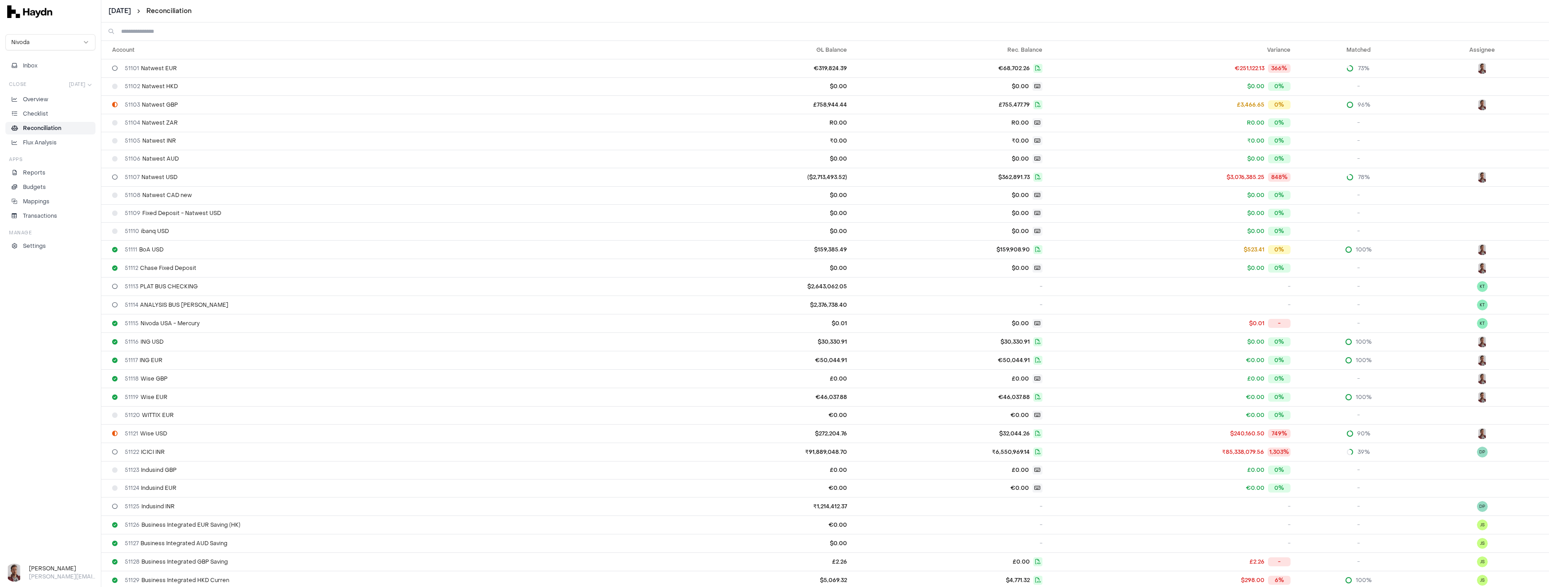
click at [159, 31] on input at bounding box center [831, 32] width 1420 height 18
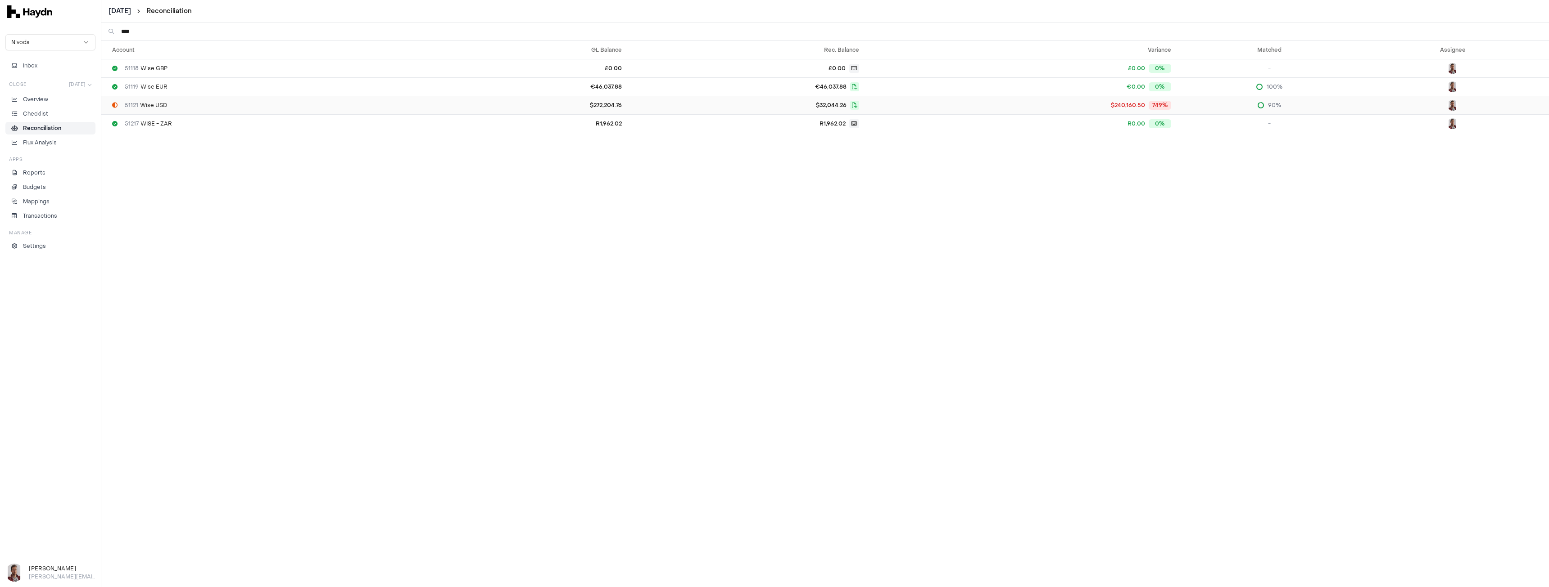
type input "****"
click at [148, 103] on span "51121 Wise USD" at bounding box center [146, 105] width 42 height 7
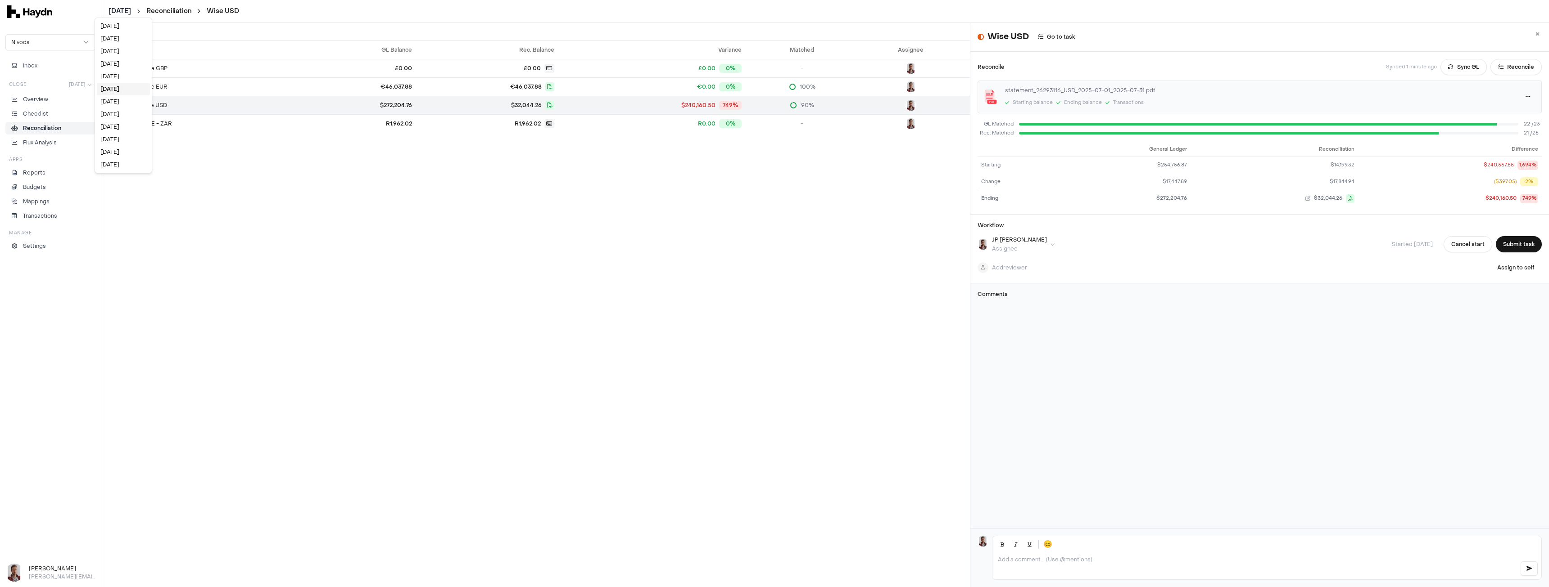
click at [120, 12] on html "[DATE] Reconciliation Wise USD Nivoda Inbox Close [DATE] Overview Checklist Rec…" at bounding box center [774, 293] width 1549 height 587
click at [119, 135] on div "[DATE]" at bounding box center [123, 139] width 53 height 13
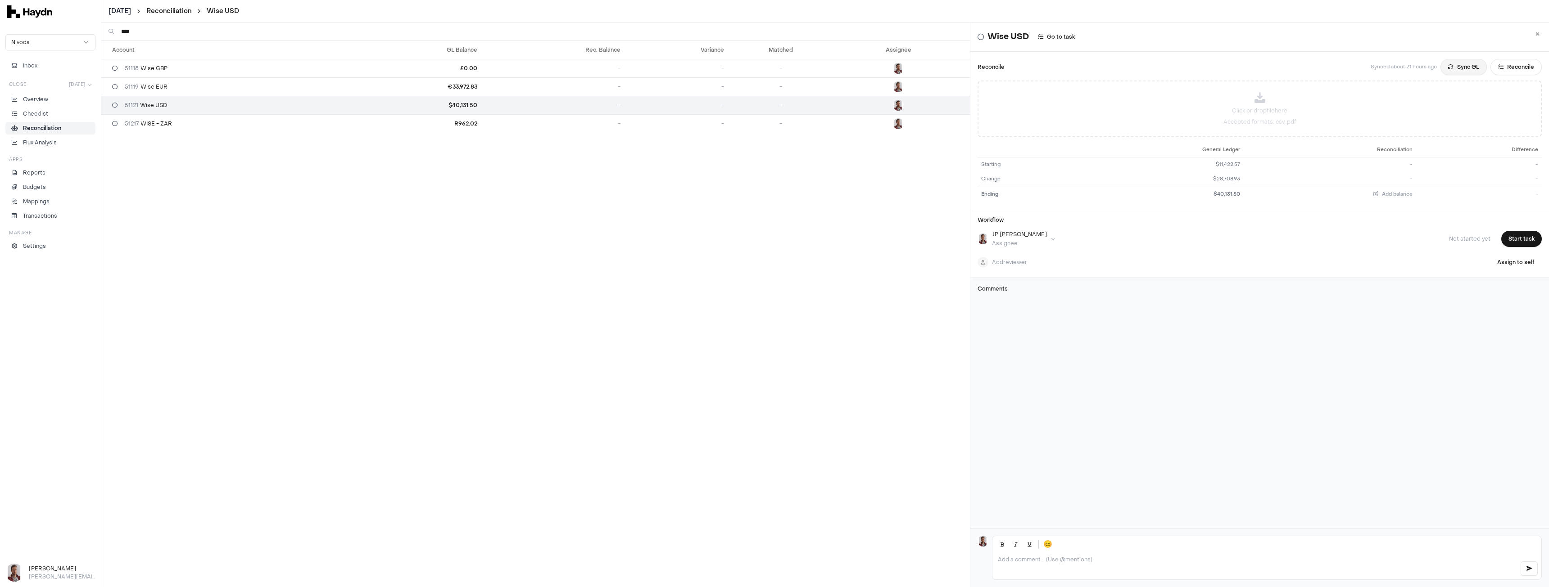
click at [1446, 64] on button "Sync GL" at bounding box center [1463, 67] width 46 height 16
click at [128, 10] on html "[DATE] Reconciliation Wise USD Nivoda Inbox Close [DATE] Overview Checklist Rec…" at bounding box center [774, 293] width 1549 height 587
click at [125, 78] on div "[DATE]" at bounding box center [127, 76] width 53 height 13
click at [1440, 64] on button "Sync GL" at bounding box center [1463, 67] width 46 height 16
click at [151, 88] on span "51119 Wise EUR" at bounding box center [146, 86] width 43 height 7
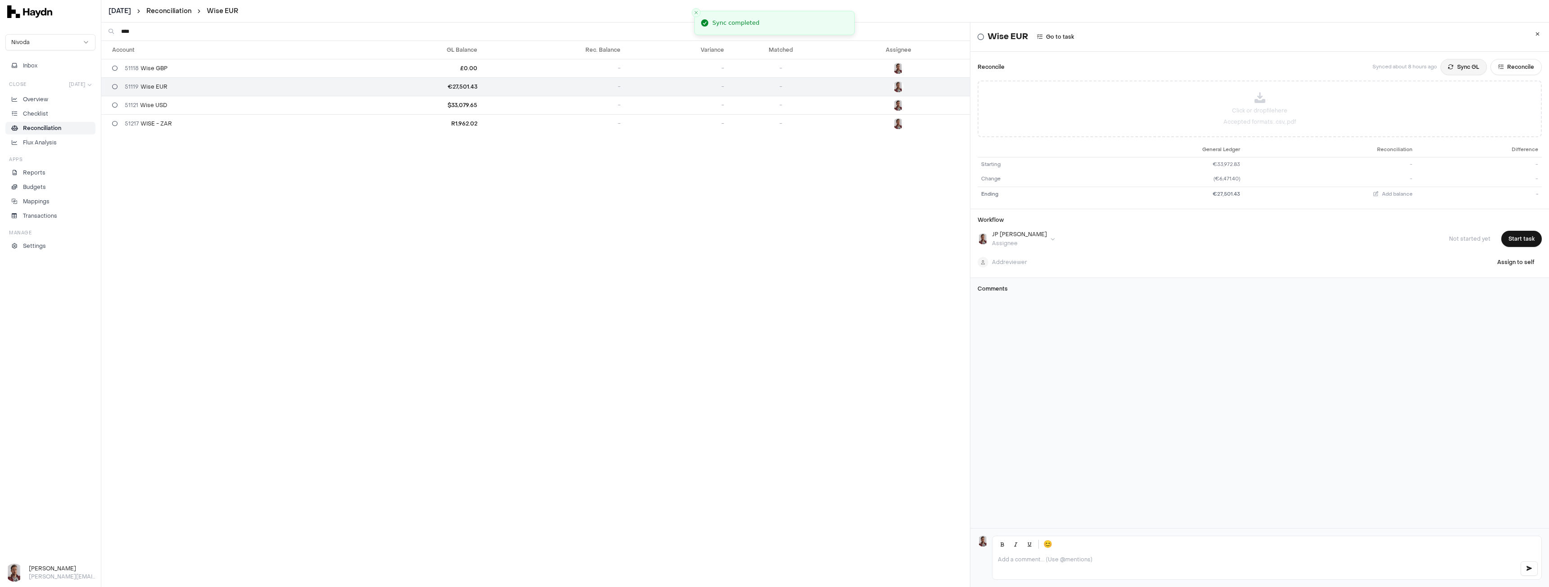
click at [1448, 64] on icon at bounding box center [1450, 66] width 5 height 5
click at [120, 9] on html "[DATE] Reconciliation Wise EUR Nivoda Inbox Close [DATE] Overview Checklist Rec…" at bounding box center [774, 293] width 1549 height 587
click at [125, 80] on div "[DATE]" at bounding box center [124, 76] width 53 height 13
click at [1446, 68] on button "Sync GL" at bounding box center [1463, 67] width 46 height 16
click at [125, 9] on html "[DATE] Reconciliation Wise EUR Nivoda Inbox Close [DATE] Overview Checklist Rec…" at bounding box center [774, 293] width 1549 height 587
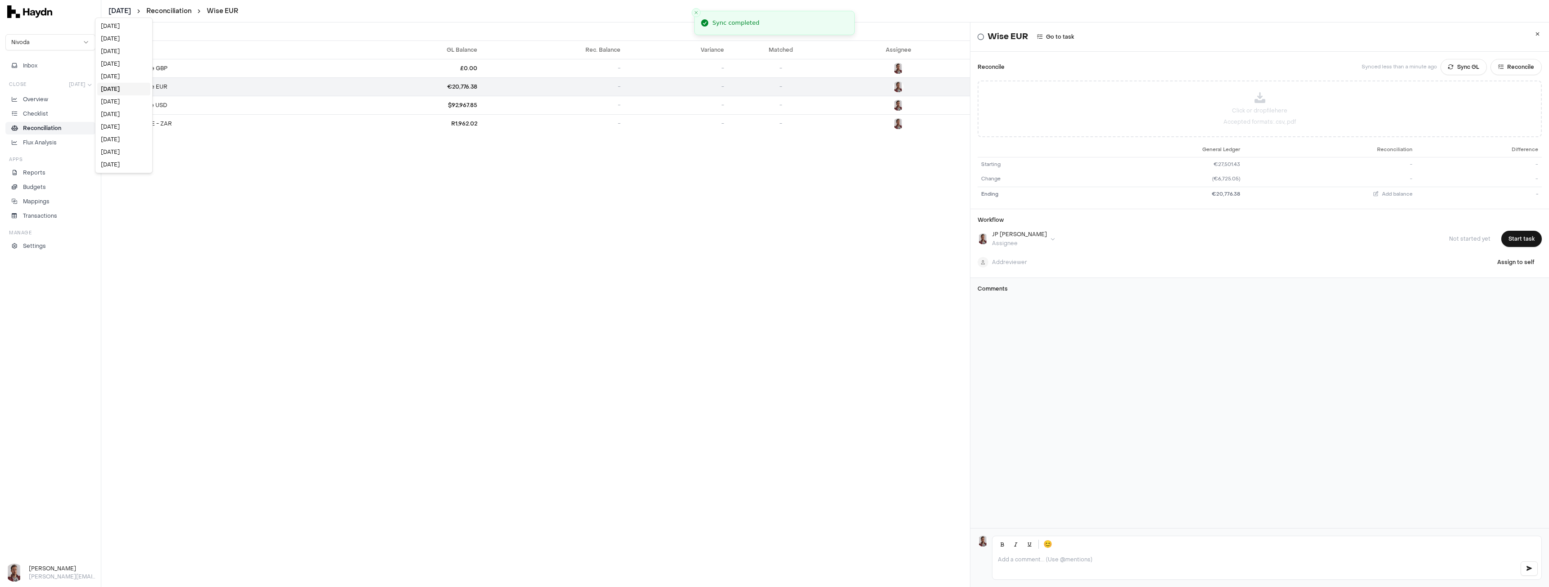
click at [171, 106] on html "[DATE] Reconciliation Wise EUR Nivoda Inbox Close [DATE] Overview Checklist Rec…" at bounding box center [774, 293] width 1549 height 587
click at [154, 105] on span "51121 Wise USD" at bounding box center [146, 105] width 42 height 7
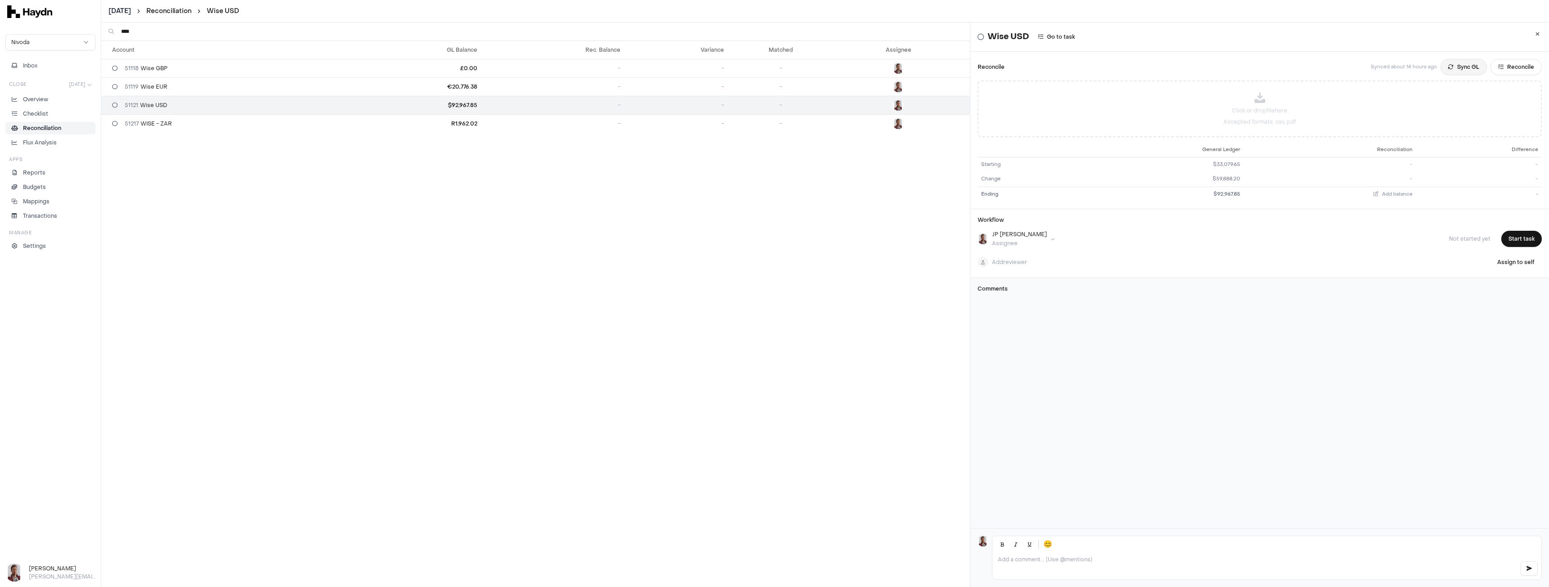
click at [1440, 70] on button "Sync GL" at bounding box center [1463, 67] width 46 height 16
click at [132, 8] on html "[DATE] Reconciliation Wise USD Nivoda Inbox Close [DATE] Overview Checklist Rec…" at bounding box center [774, 293] width 1549 height 587
click at [120, 99] on div "[DATE]" at bounding box center [123, 101] width 53 height 13
click at [1448, 66] on icon at bounding box center [1450, 66] width 5 height 5
click at [113, 6] on div "[DATE] Reconciliation Wise USD" at bounding box center [824, 11] width 1447 height 23
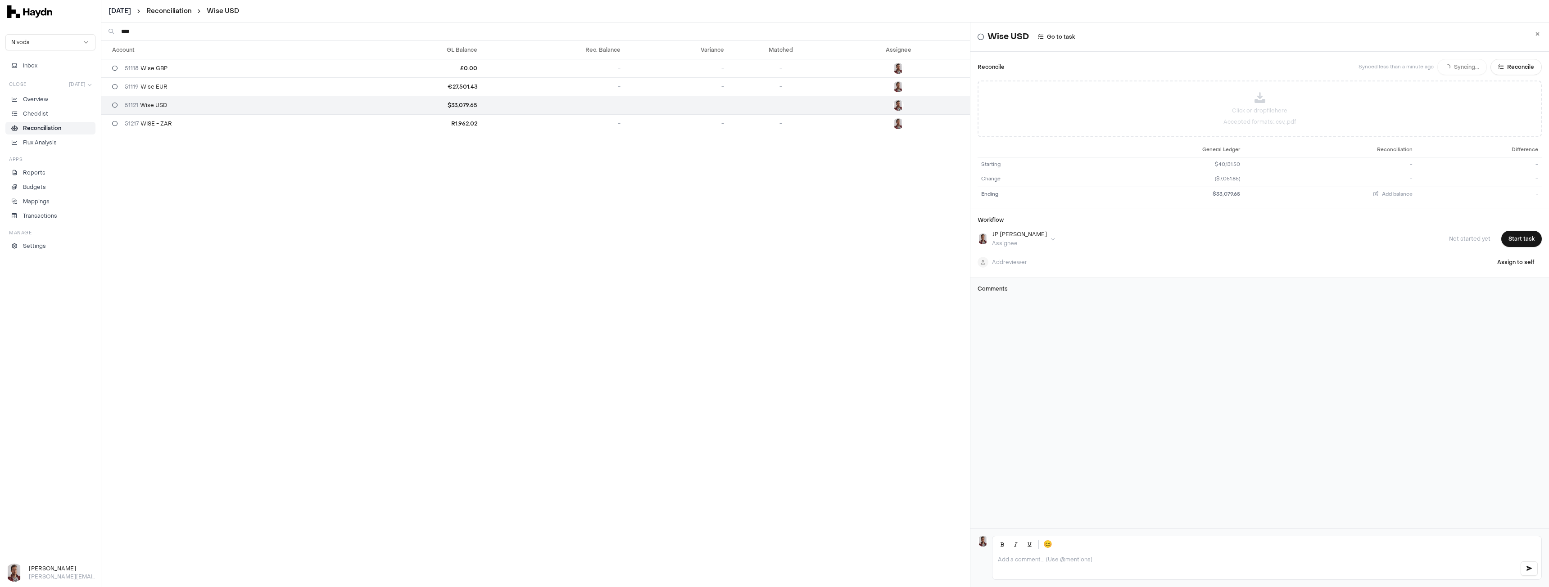
click at [116, 10] on html "[DATE] Reconciliation Wise USD Nivoda Inbox Close [DATE] Overview Checklist Rec…" at bounding box center [774, 293] width 1549 height 587
click at [120, 59] on div "[DATE]" at bounding box center [124, 64] width 53 height 13
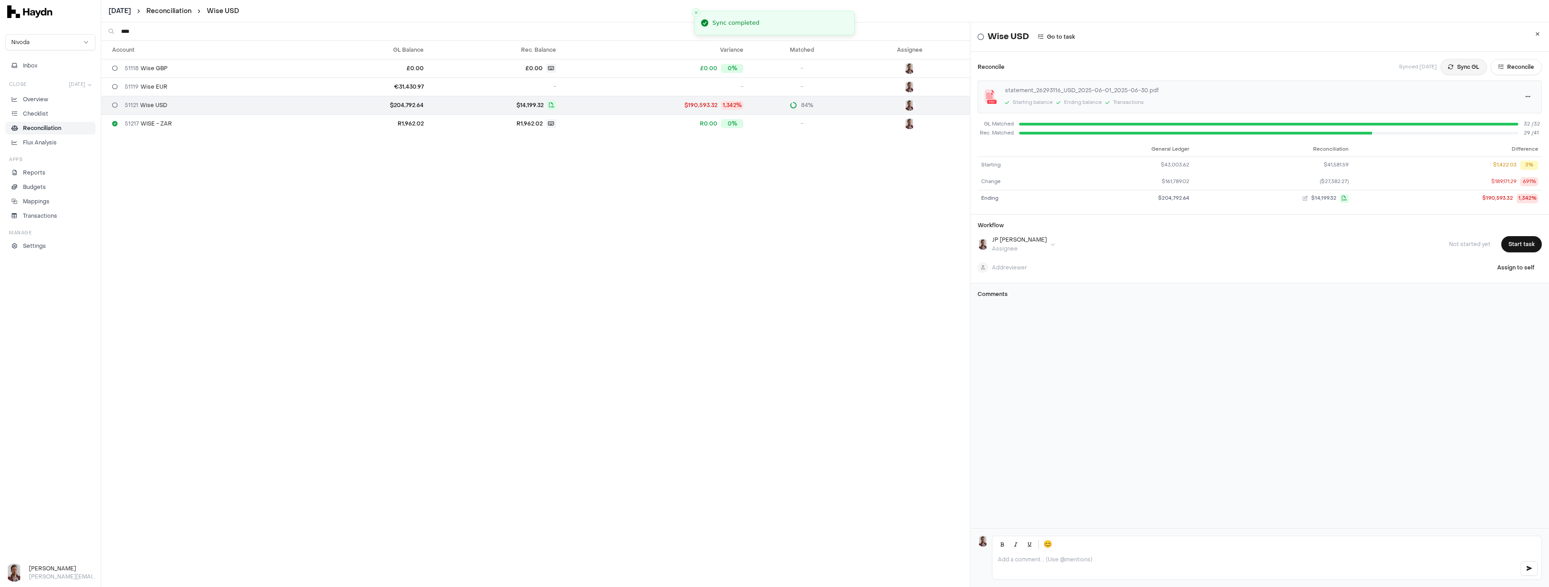
click at [1443, 68] on button "Sync GL" at bounding box center [1463, 67] width 46 height 16
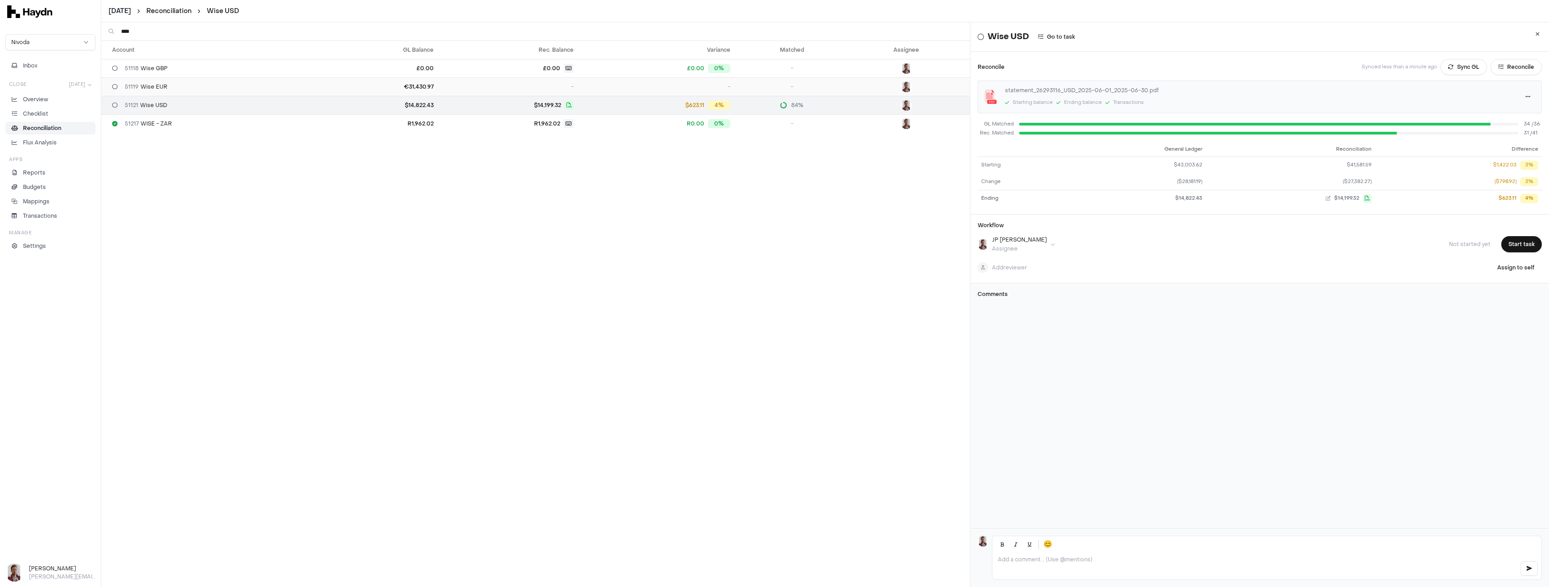
click at [146, 89] on span "51119 Wise EUR" at bounding box center [146, 86] width 43 height 7
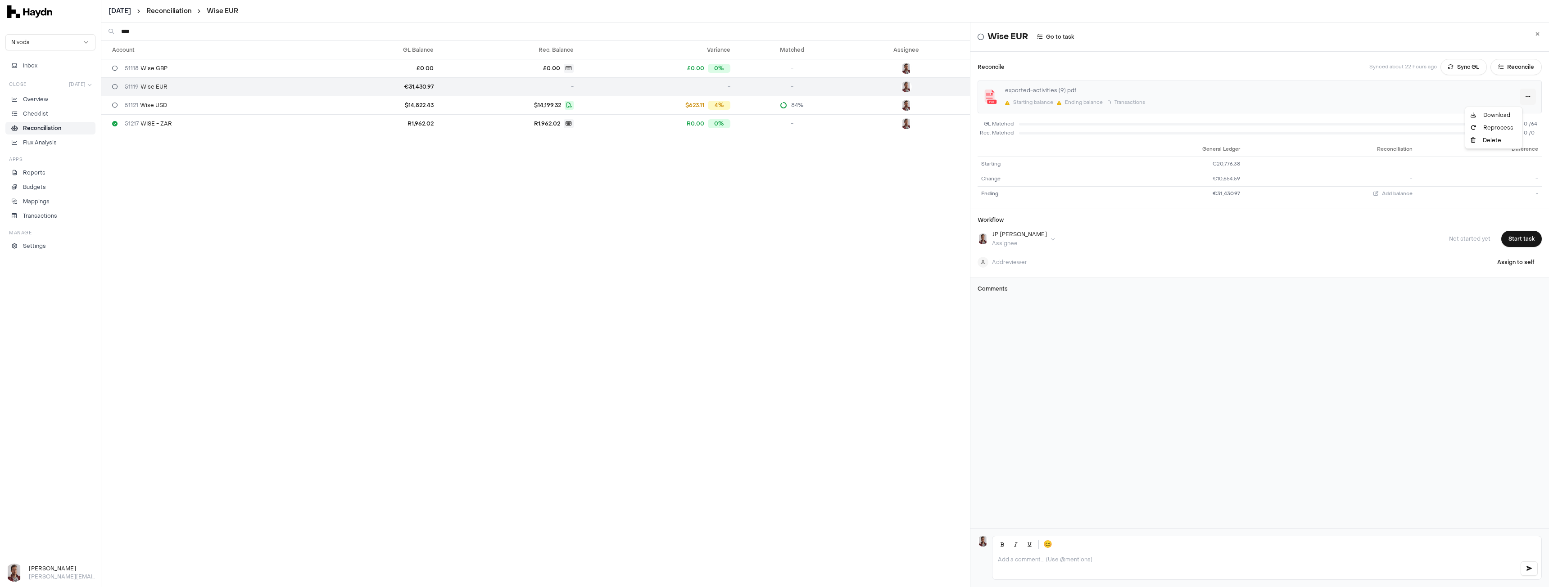
click at [1513, 95] on html "[DATE] Reconciliation Wise EUR Nivoda Inbox Close [DATE] Overview Checklist Rec…" at bounding box center [774, 293] width 1549 height 587
click at [1499, 126] on div "Reprocess" at bounding box center [1493, 128] width 53 height 13
click at [119, 11] on html "[DATE] Reconciliation Wise EUR Nivoda Inbox Close [DATE] Overview Checklist Rec…" at bounding box center [774, 293] width 1549 height 587
click at [122, 75] on div "[DATE]" at bounding box center [124, 76] width 53 height 13
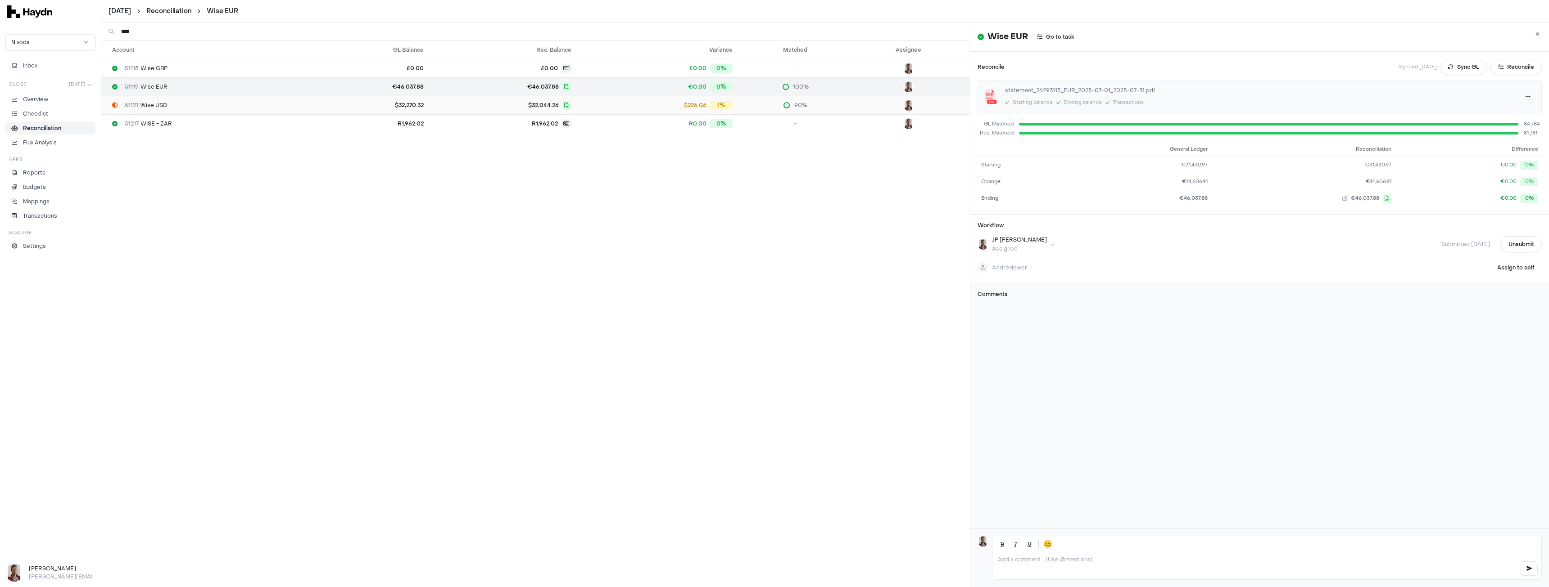
click at [147, 104] on span "51121 Wise USD" at bounding box center [146, 105] width 42 height 7
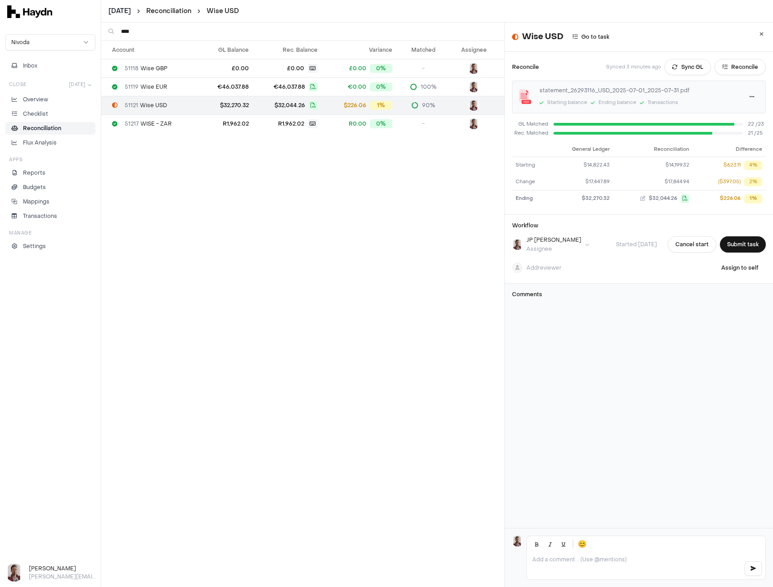
click at [121, 9] on html "[DATE] Reconciliation Wise USD Nivoda Inbox Close [DATE] Overview Checklist Rec…" at bounding box center [386, 293] width 773 height 587
click at [117, 104] on div "[DATE]" at bounding box center [123, 101] width 53 height 13
click at [148, 87] on span "51119 Wise EUR" at bounding box center [146, 86] width 43 height 7
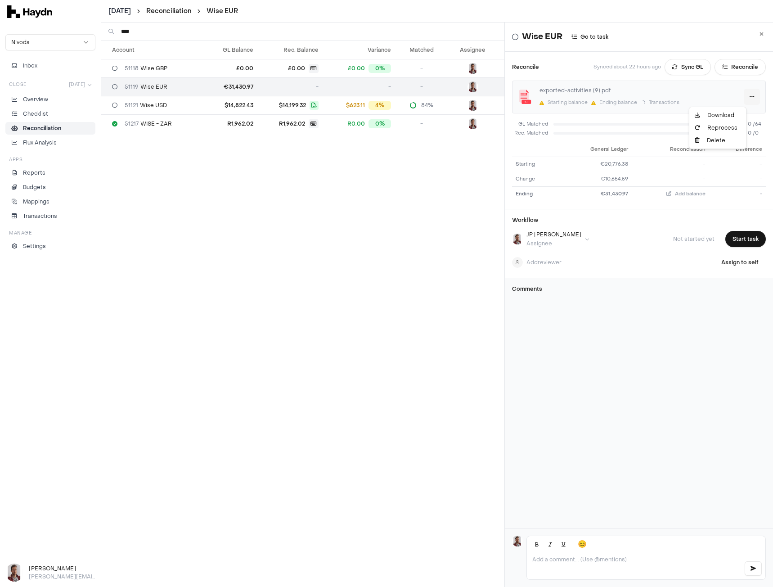
click at [739, 96] on html "[DATE] Reconciliation Wise EUR Nivoda Inbox Close [DATE] Overview Checklist Rec…" at bounding box center [386, 293] width 773 height 587
click at [728, 139] on div "Delete" at bounding box center [717, 140] width 53 height 13
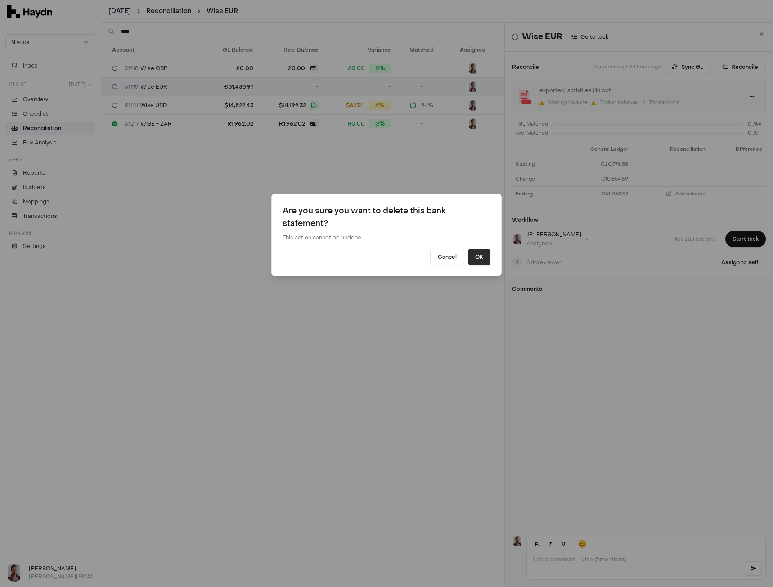
click at [479, 256] on button "OK" at bounding box center [479, 257] width 23 height 16
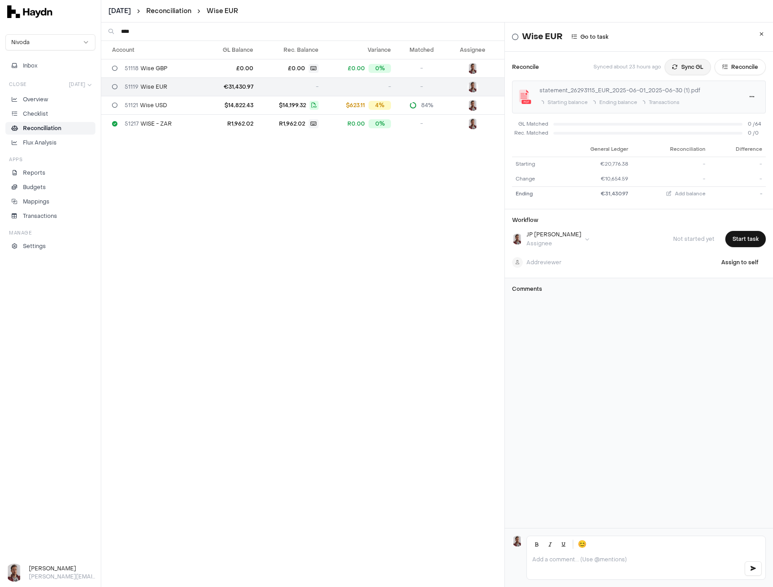
click at [678, 69] on button "Sync GL" at bounding box center [688, 67] width 46 height 16
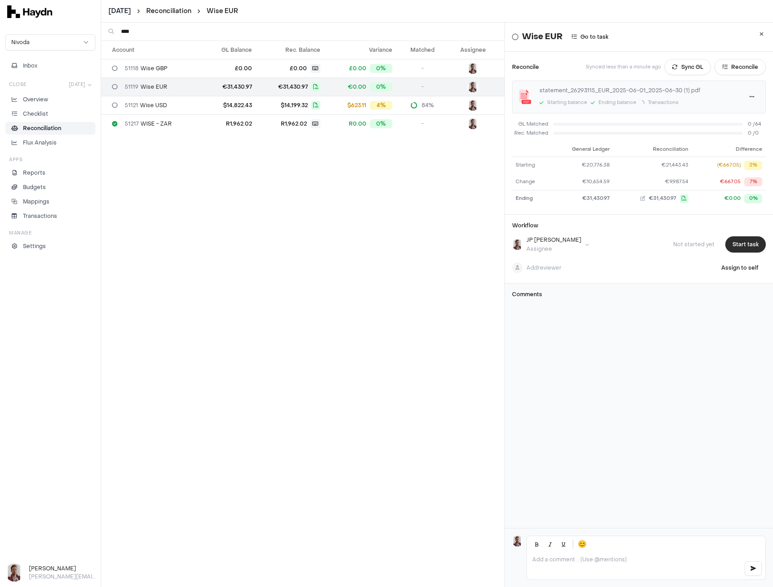
click at [735, 247] on button "Start task" at bounding box center [746, 244] width 41 height 16
click at [735, 246] on button "Submit task" at bounding box center [743, 244] width 46 height 16
click at [158, 106] on span "51121 Wise USD" at bounding box center [146, 105] width 42 height 7
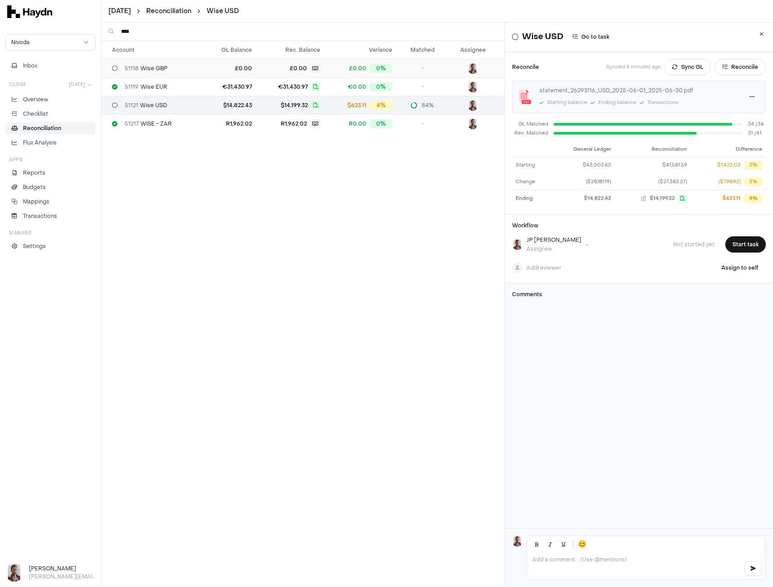
click at [158, 66] on span "51118 Wise GBP" at bounding box center [146, 68] width 43 height 7
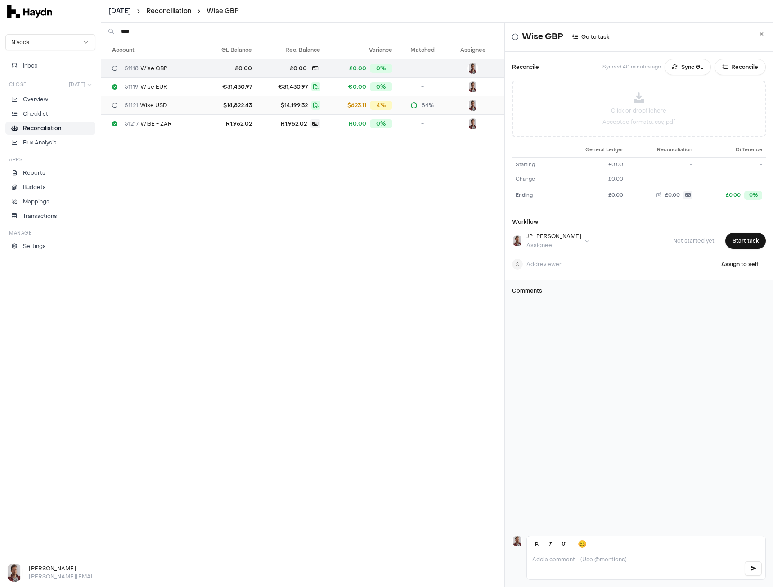
click at [148, 103] on span "51121 Wise USD" at bounding box center [146, 105] width 42 height 7
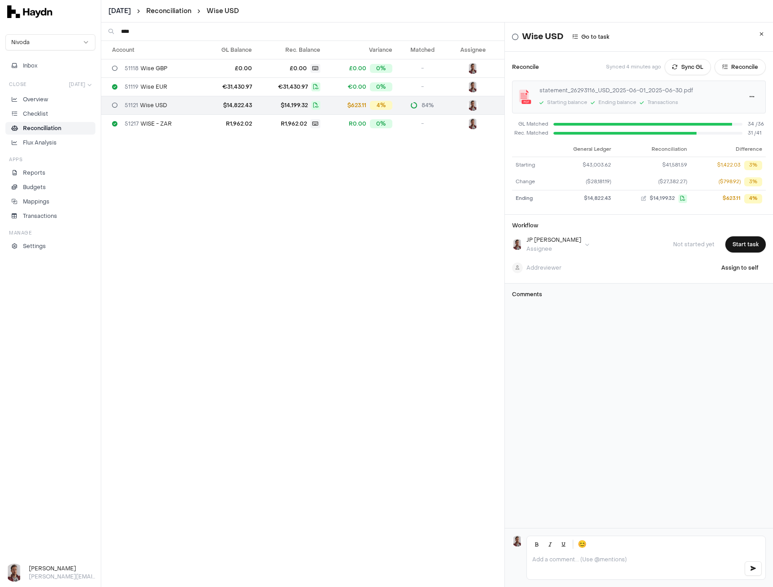
click at [119, 10] on html "[DATE] Reconciliation Wise USD Nivoda Inbox Close [DATE] Overview Checklist Rec…" at bounding box center [386, 293] width 773 height 587
click at [122, 77] on div "[DATE]" at bounding box center [124, 76] width 53 height 13
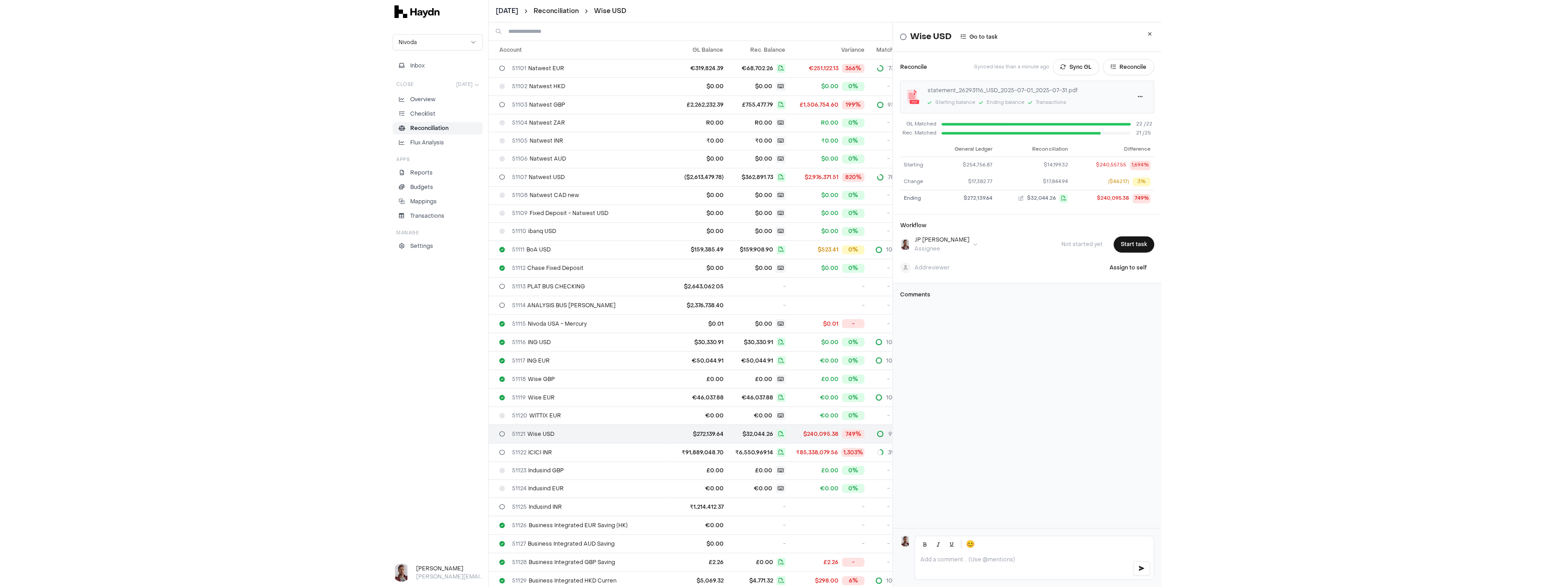
scroll to position [90, 0]
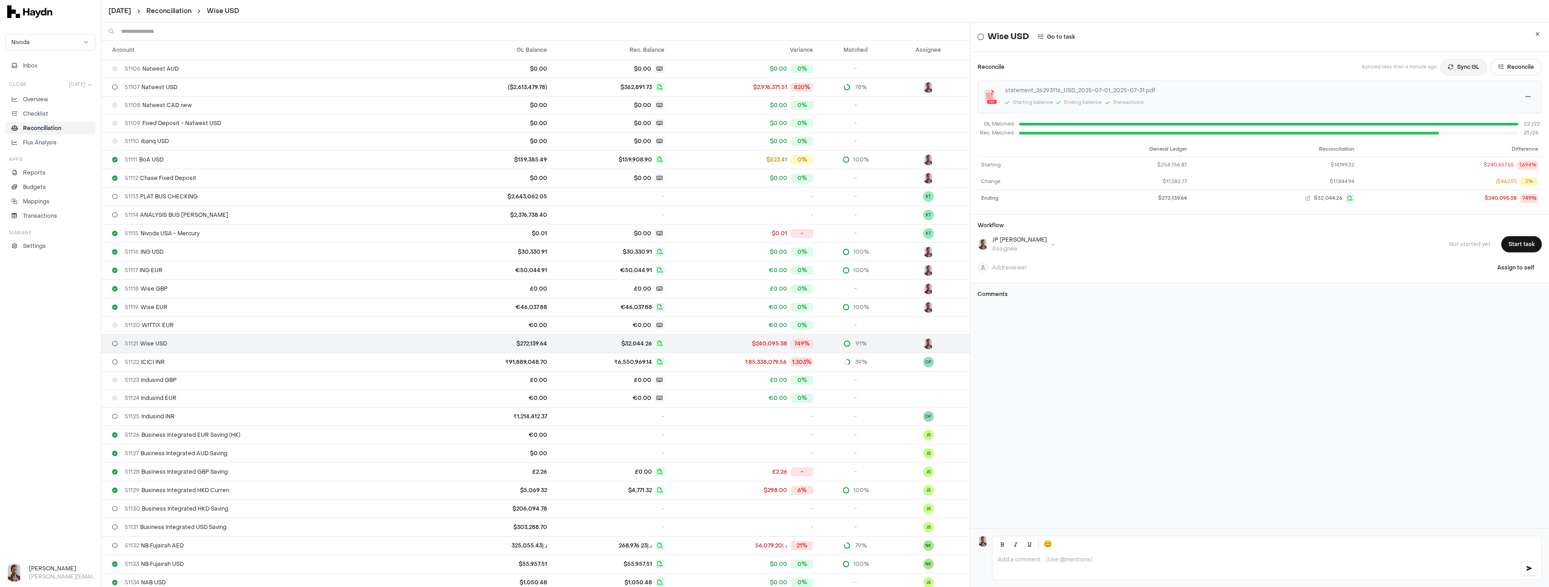
click at [773, 68] on button "Sync GL" at bounding box center [1463, 67] width 46 height 16
